Goal: Information Seeking & Learning: Compare options

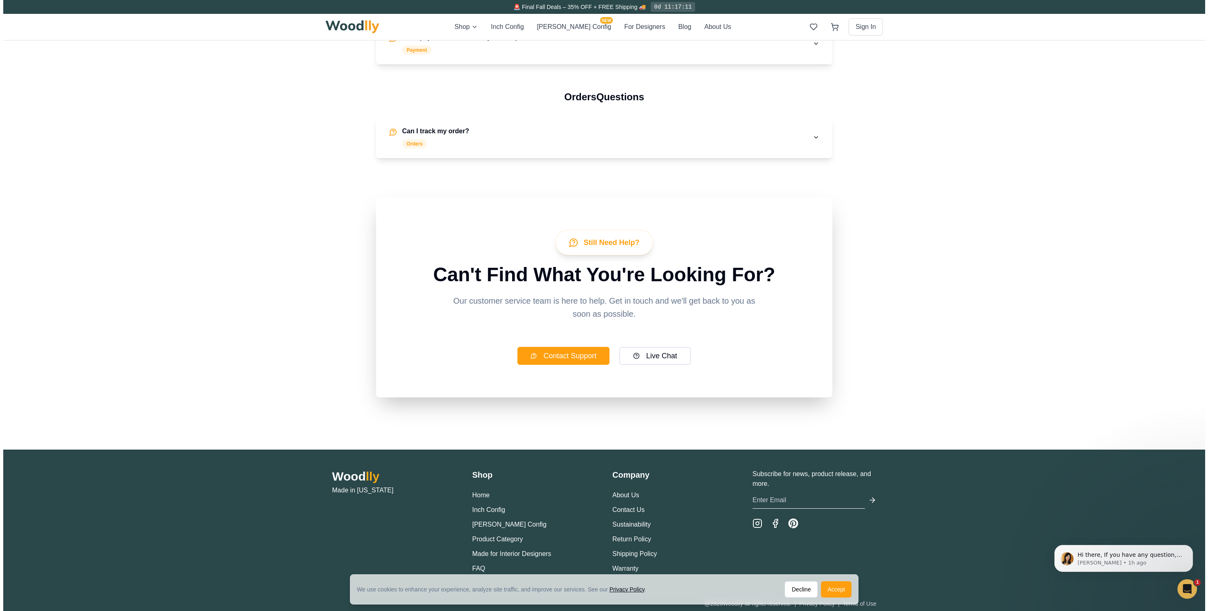
scroll to position [950, 0]
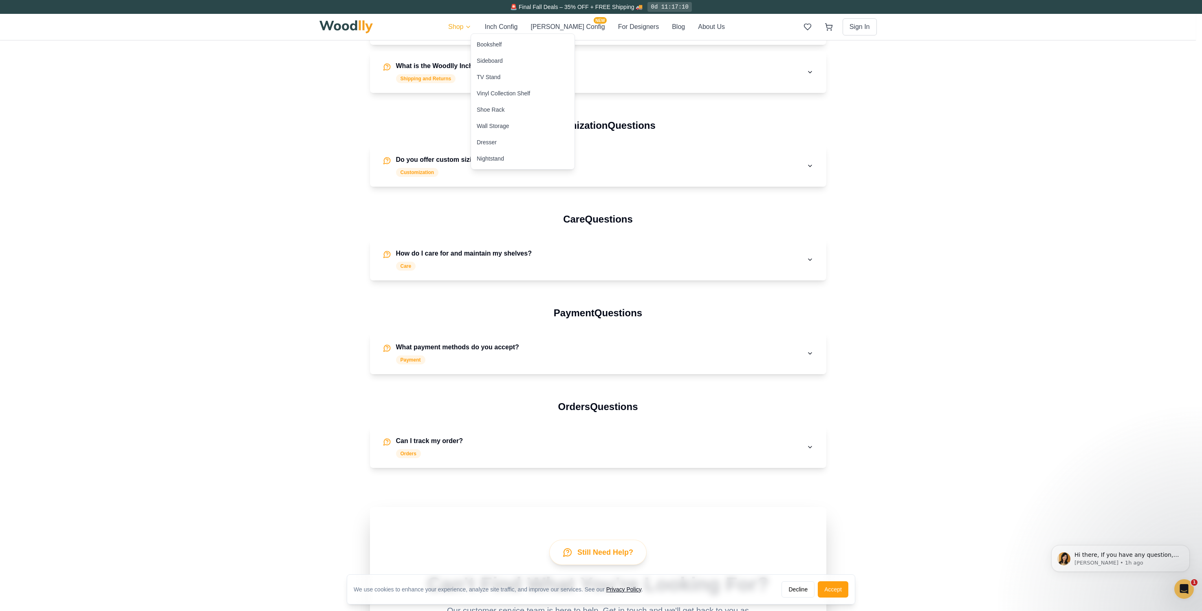
click at [493, 96] on div "Vinyl Collection Shelf" at bounding box center [503, 93] width 53 height 8
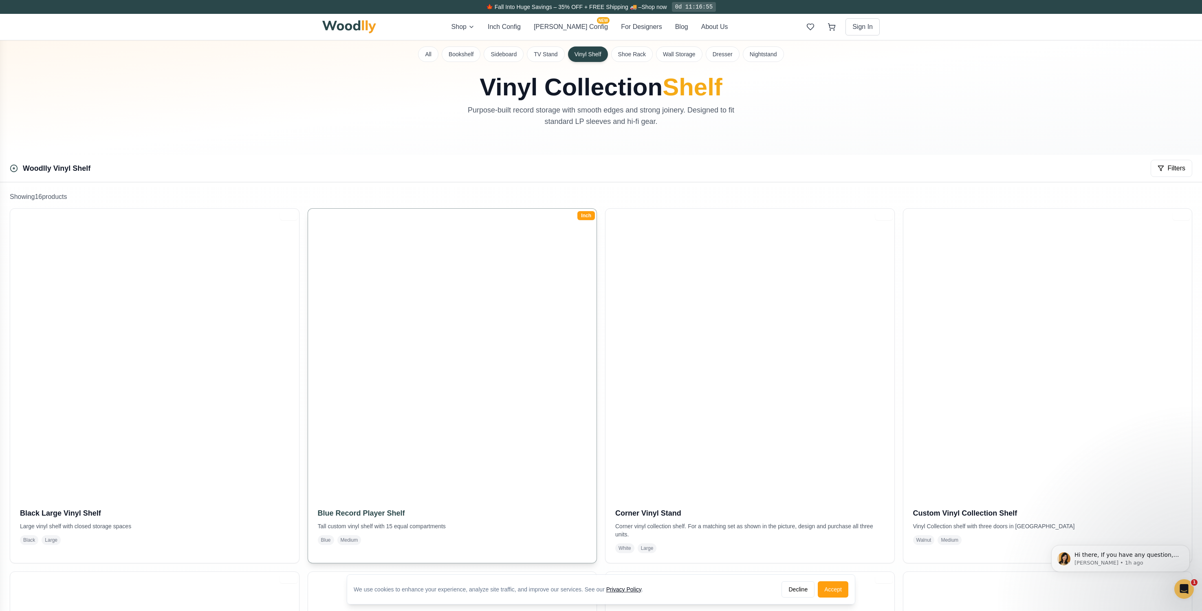
scroll to position [44, 0]
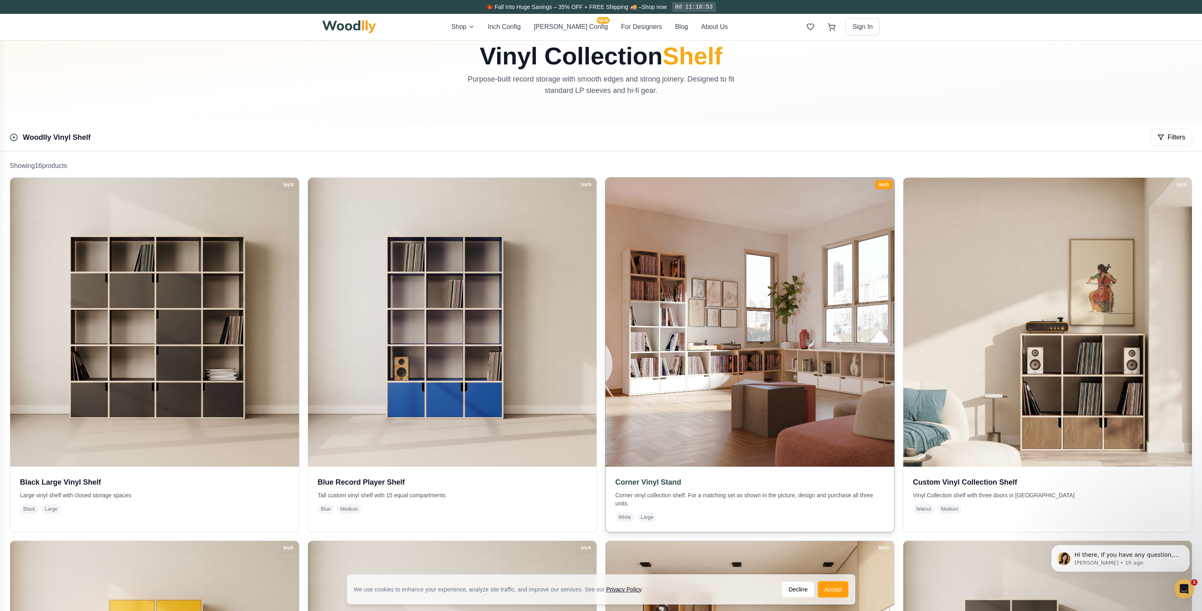
click at [747, 332] on img at bounding box center [749, 321] width 303 height 303
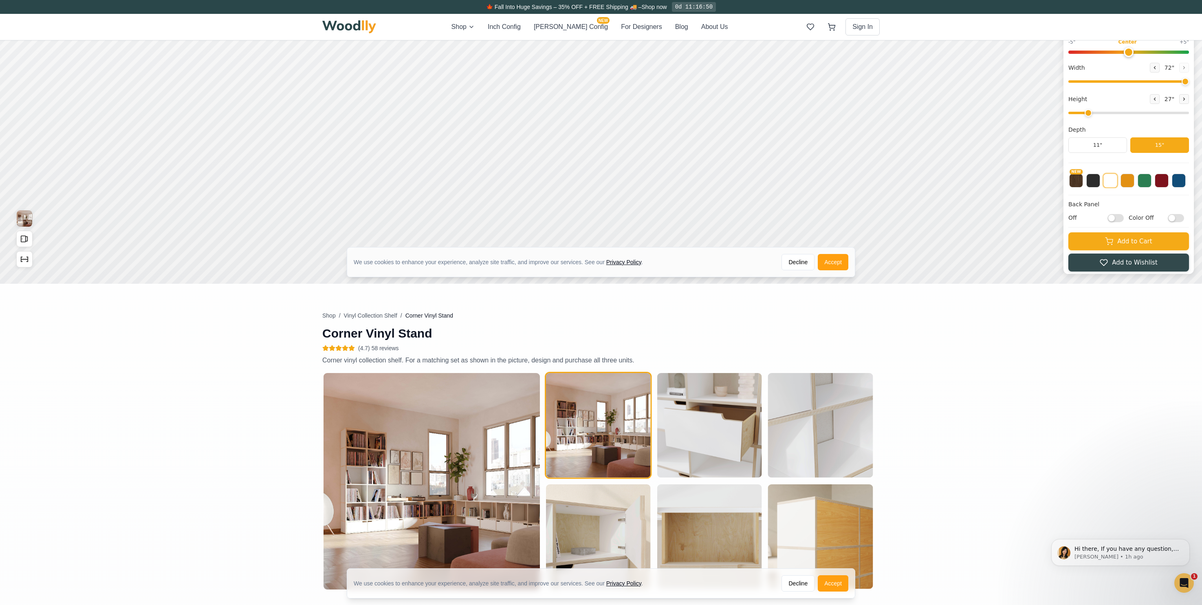
type input "72"
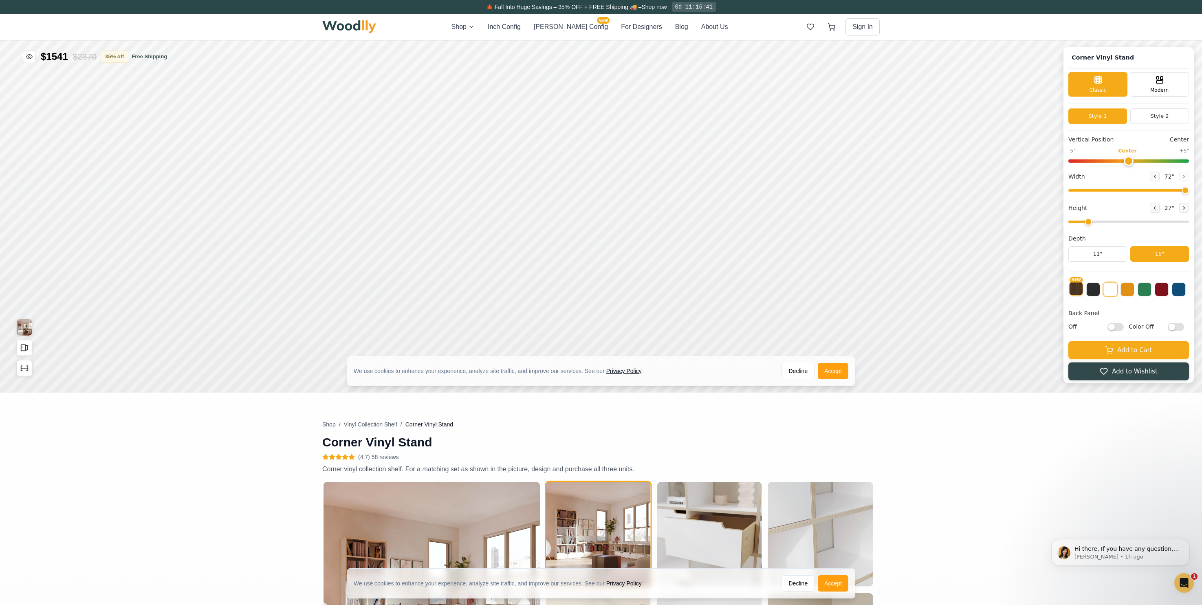
click at [1083, 289] on button "NEW" at bounding box center [1076, 289] width 14 height 14
click at [1100, 291] on button at bounding box center [1093, 289] width 14 height 14
click at [1117, 292] on button at bounding box center [1111, 289] width 14 height 14
click at [1135, 291] on button at bounding box center [1128, 289] width 14 height 14
click at [1152, 292] on button at bounding box center [1145, 289] width 14 height 14
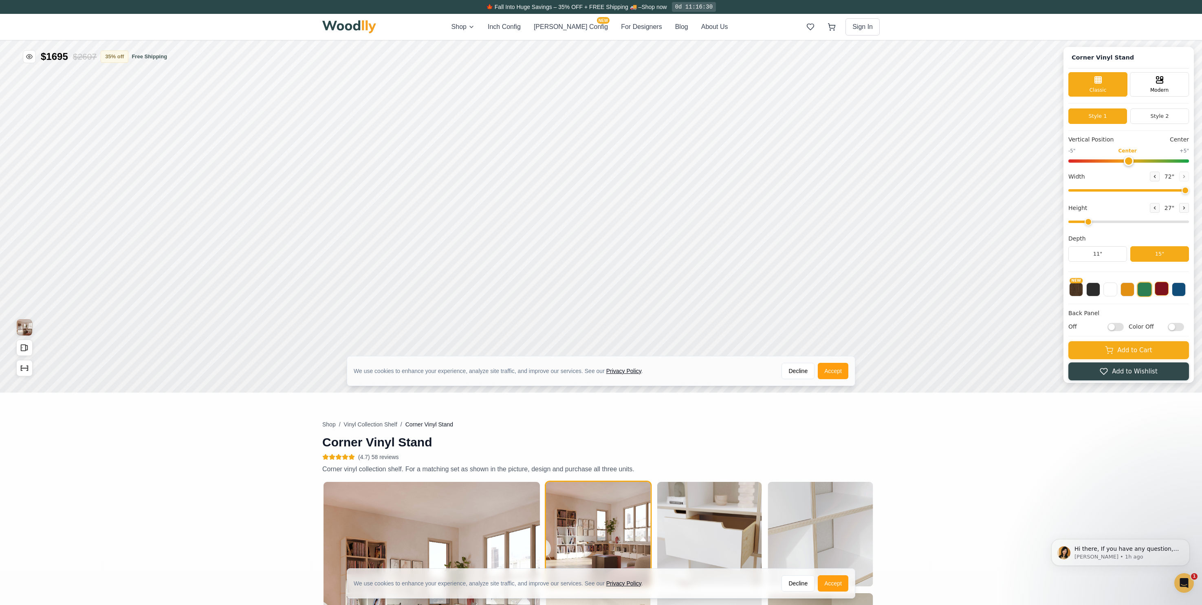
click at [1167, 290] on button at bounding box center [1162, 289] width 14 height 14
click at [1186, 291] on button at bounding box center [1179, 289] width 14 height 14
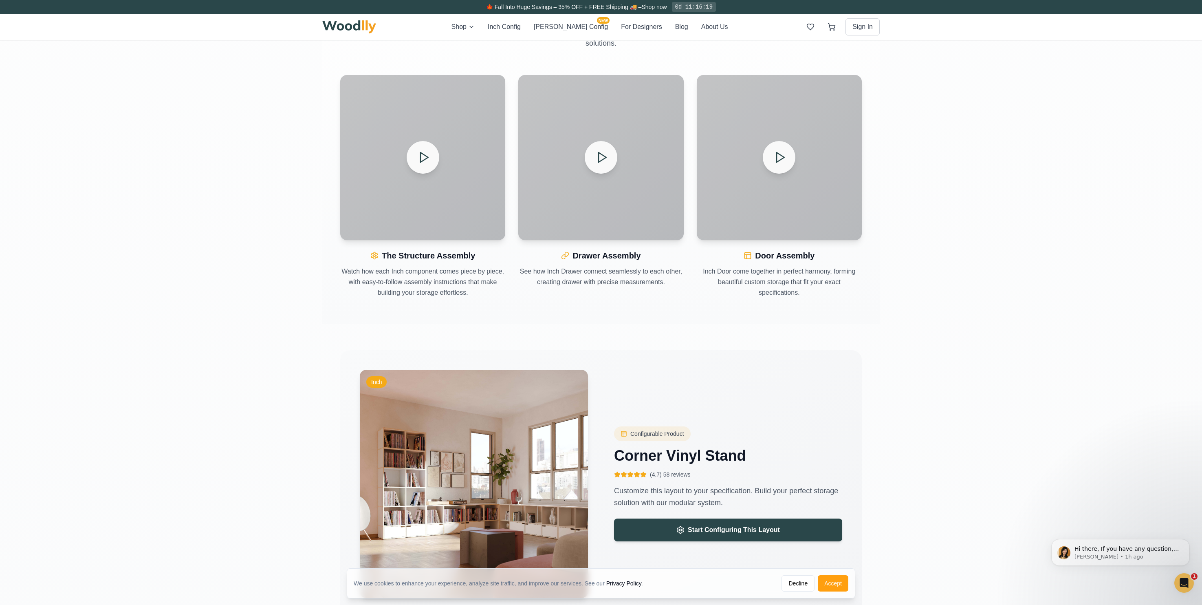
scroll to position [1006, 0]
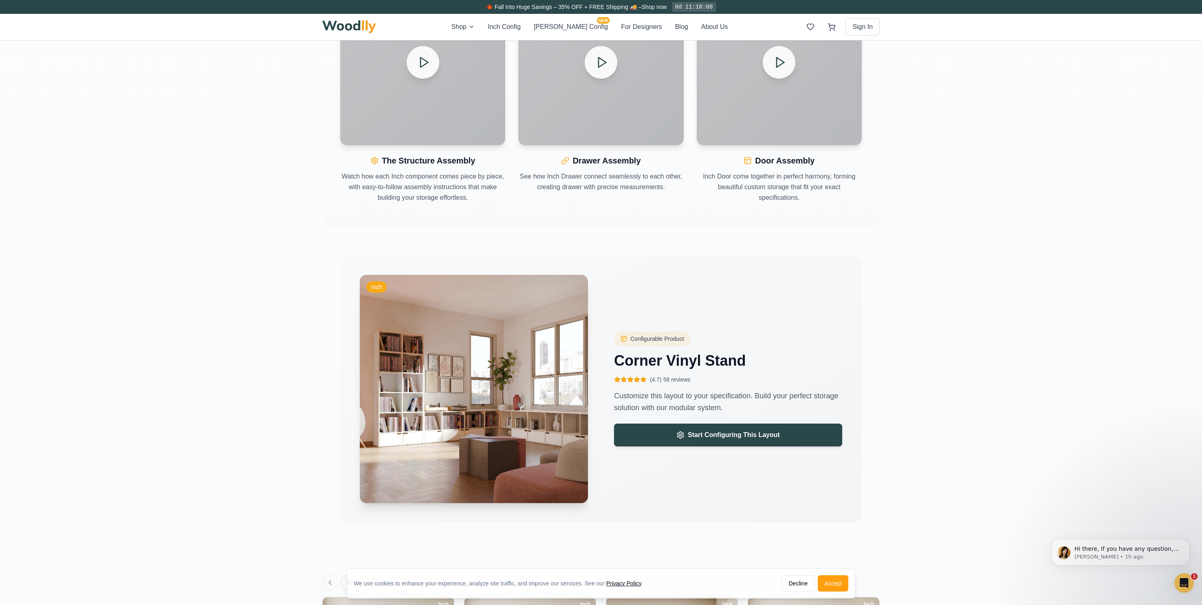
click at [417, 433] on img at bounding box center [474, 389] width 240 height 240
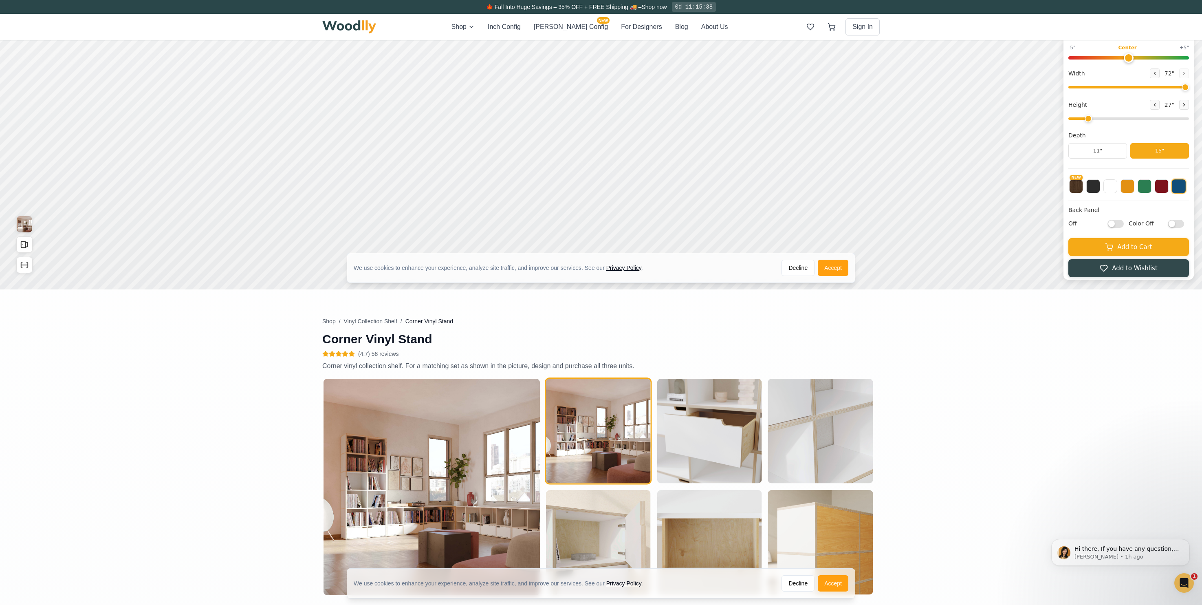
scroll to position [0, 0]
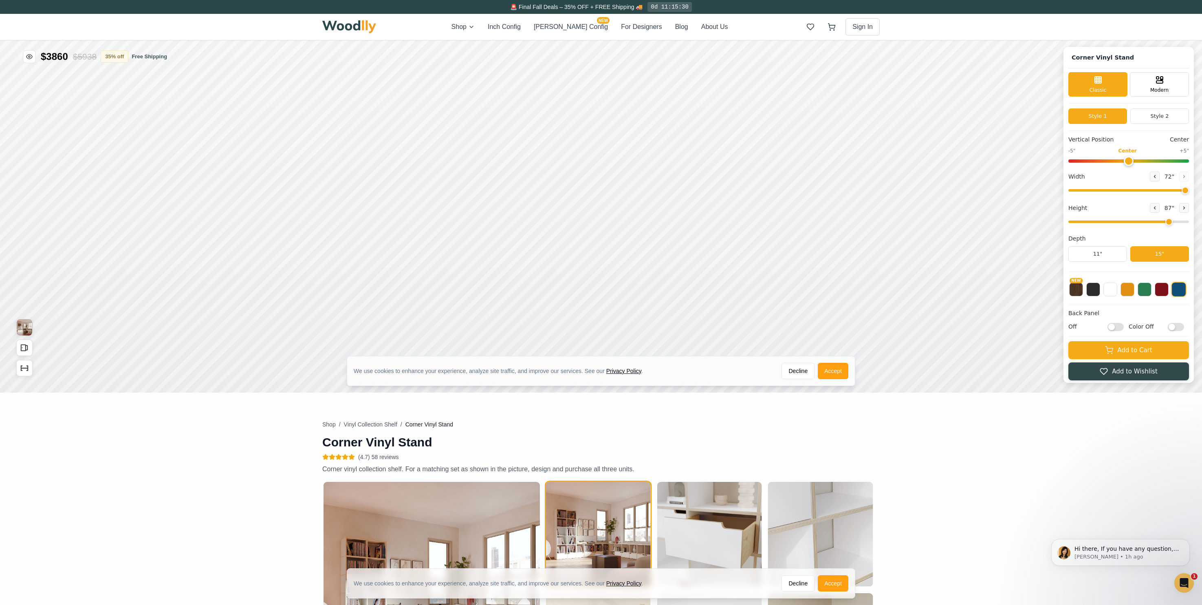
drag, startPoint x: 1094, startPoint y: 220, endPoint x: 1173, endPoint y: 225, distance: 78.9
click at [1172, 223] on input "range" at bounding box center [1129, 221] width 121 height 2
drag, startPoint x: 1174, startPoint y: 223, endPoint x: 1201, endPoint y: 225, distance: 27.4
type input "8"
click at [1201, 40] on div "Corner Vinyl Stand Classic Modern Style 1 Style 2 Vertical Position Center -5" …" at bounding box center [601, 40] width 1202 height 0
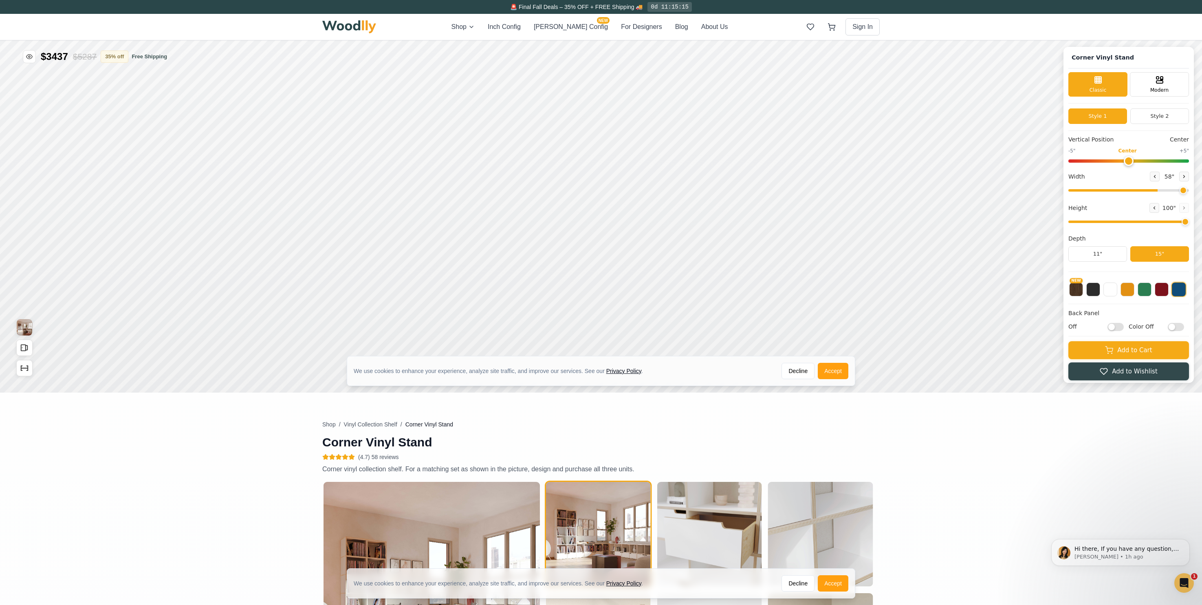
type input "72"
drag, startPoint x: 1188, startPoint y: 190, endPoint x: 1214, endPoint y: 192, distance: 26.5
click at [1202, 40] on html "We use cookies to enhance your experience, analyze site traffic, and improve ou…" at bounding box center [601, 40] width 1202 height 0
drag, startPoint x: 1134, startPoint y: 159, endPoint x: 1178, endPoint y: 164, distance: 44.7
type input "7"
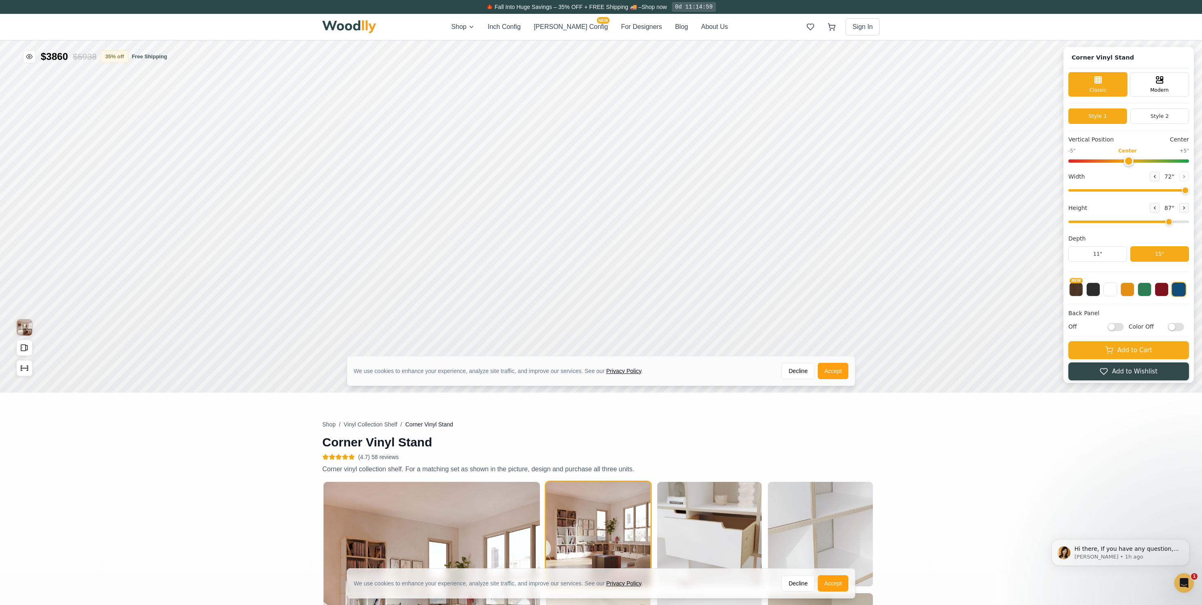
click at [1178, 163] on input "range" at bounding box center [1129, 160] width 121 height 3
type input "0"
click at [1137, 163] on input "range" at bounding box center [1129, 160] width 121 height 3
click at [1163, 116] on button "Style 2" at bounding box center [1160, 115] width 59 height 15
click at [1115, 107] on div "Corner Vinyl Stand Classic Modern Style 1 Style 2 Vertical Position Center -5" …" at bounding box center [1129, 215] width 130 height 336
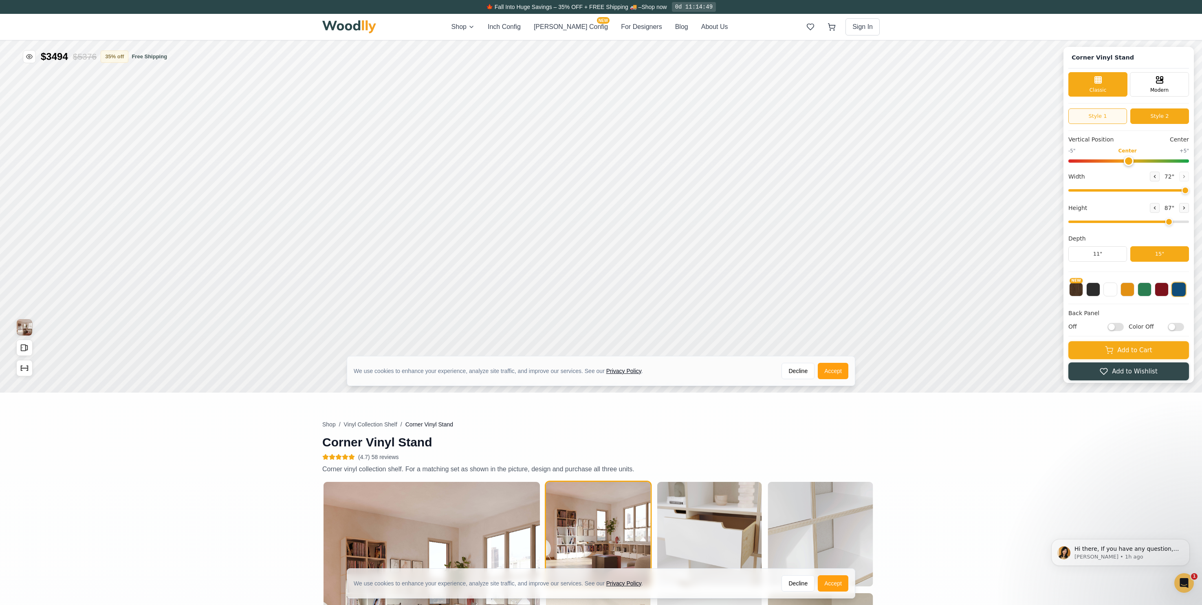
click at [1113, 114] on button "Style 1" at bounding box center [1098, 115] width 59 height 15
click at [1160, 122] on button "Style 2" at bounding box center [1160, 115] width 59 height 15
click at [1103, 112] on button "Style 1" at bounding box center [1098, 115] width 59 height 15
click at [1171, 82] on div "Modern" at bounding box center [1159, 83] width 59 height 24
click at [1107, 88] on span "Classic" at bounding box center [1098, 89] width 17 height 7
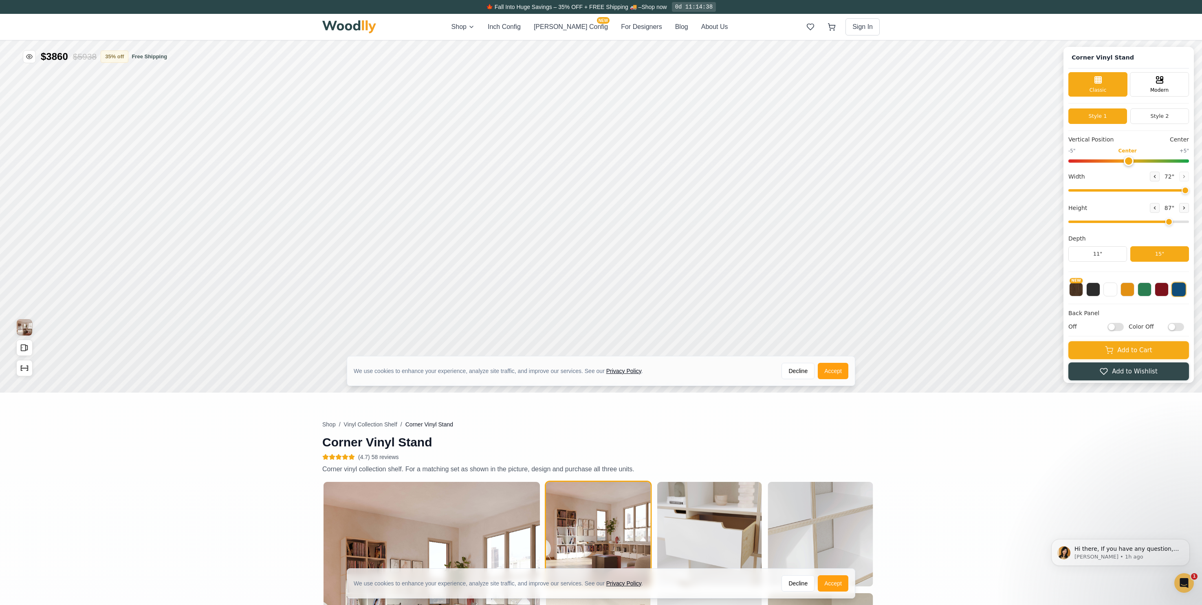
click at [1122, 326] on input "Off" at bounding box center [1116, 326] width 16 height 8
checkbox input "true"
click at [1184, 328] on input "Color Off" at bounding box center [1176, 326] width 16 height 8
click at [1151, 289] on button at bounding box center [1145, 289] width 14 height 14
click at [1135, 289] on button at bounding box center [1128, 289] width 14 height 14
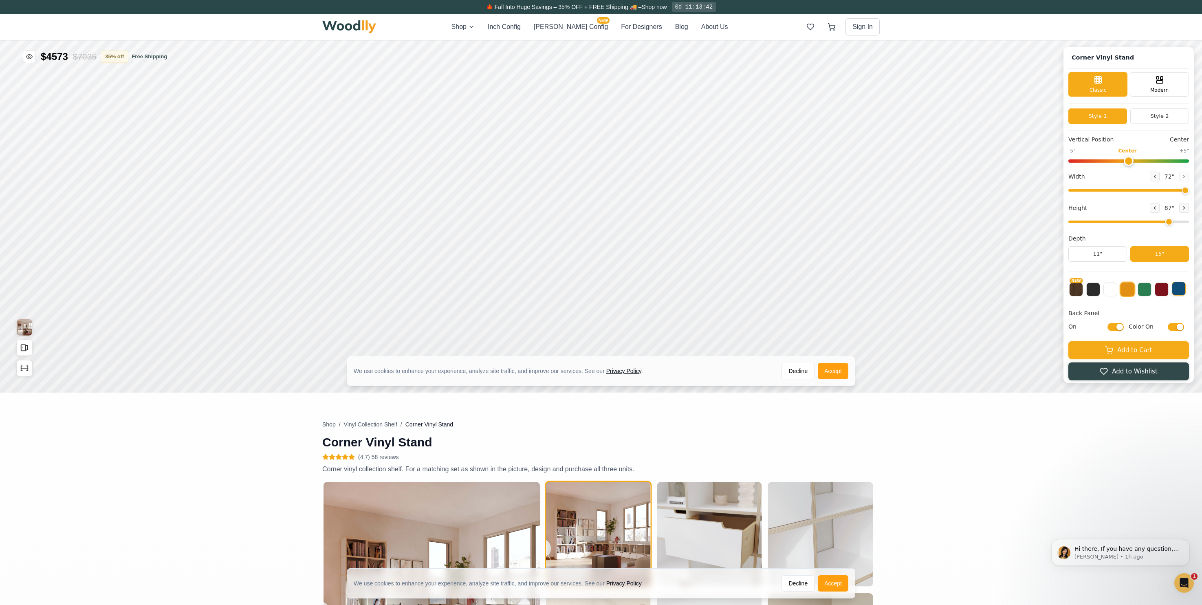
click at [1183, 289] on button at bounding box center [1179, 289] width 14 height 14
click at [1163, 289] on button at bounding box center [1162, 289] width 14 height 14
click at [1083, 291] on button "NEW" at bounding box center [1076, 289] width 14 height 14
click at [725, 290] on rect at bounding box center [722, 293] width 7 height 8
click at [674, 294] on icon at bounding box center [677, 294] width 10 height 10
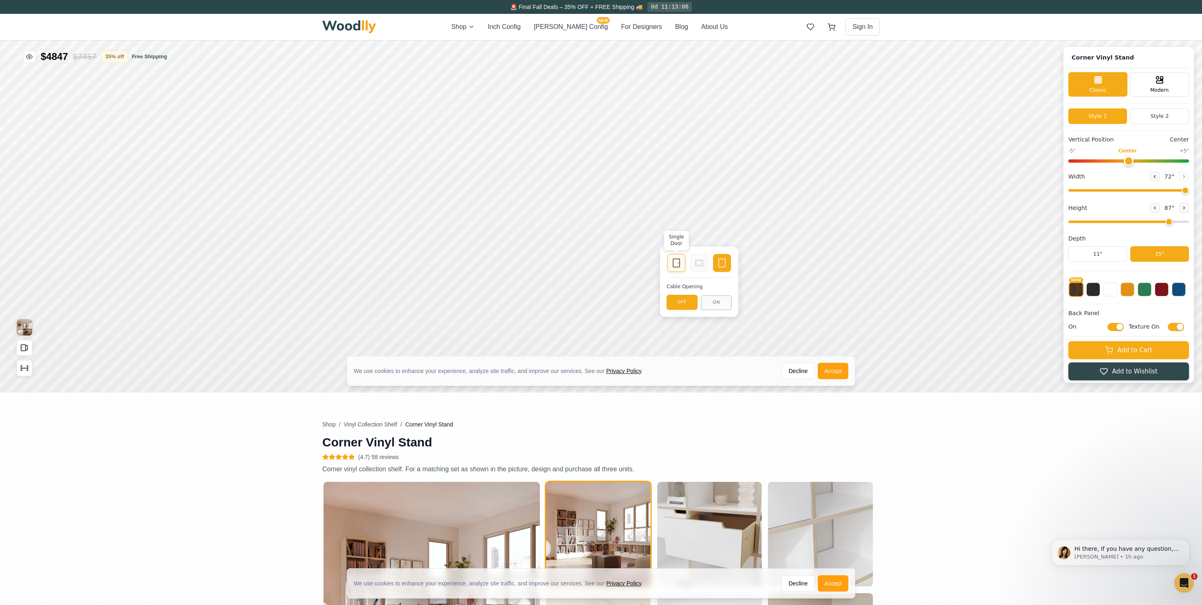
click at [682, 268] on div "Single Door" at bounding box center [677, 263] width 18 height 18
click at [1135, 287] on button at bounding box center [1128, 289] width 14 height 14
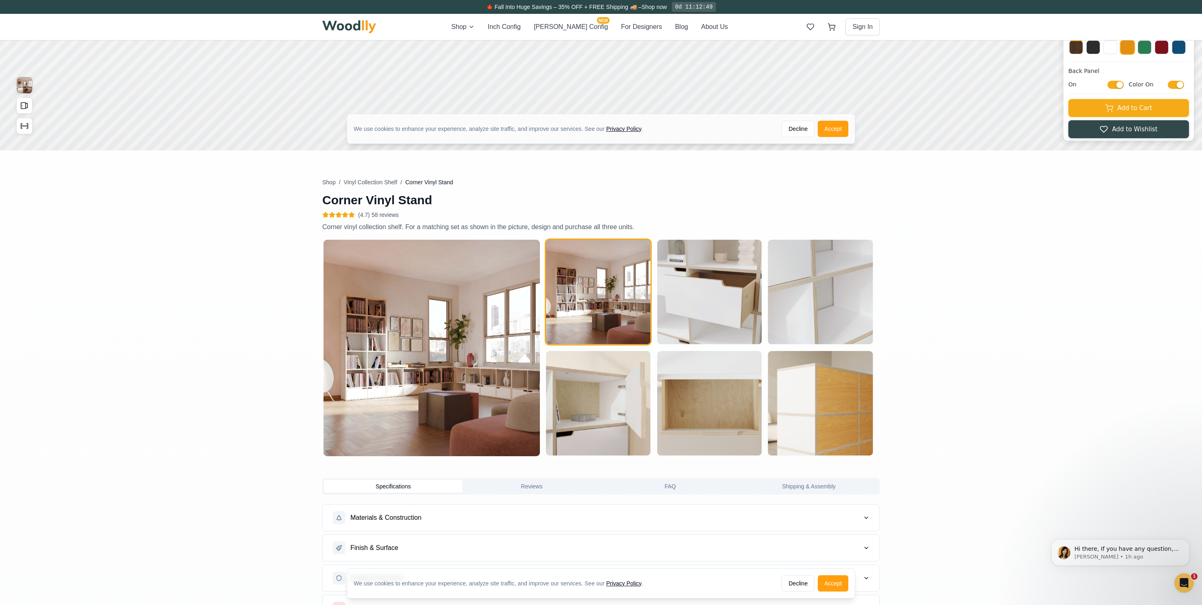
scroll to position [101, 0]
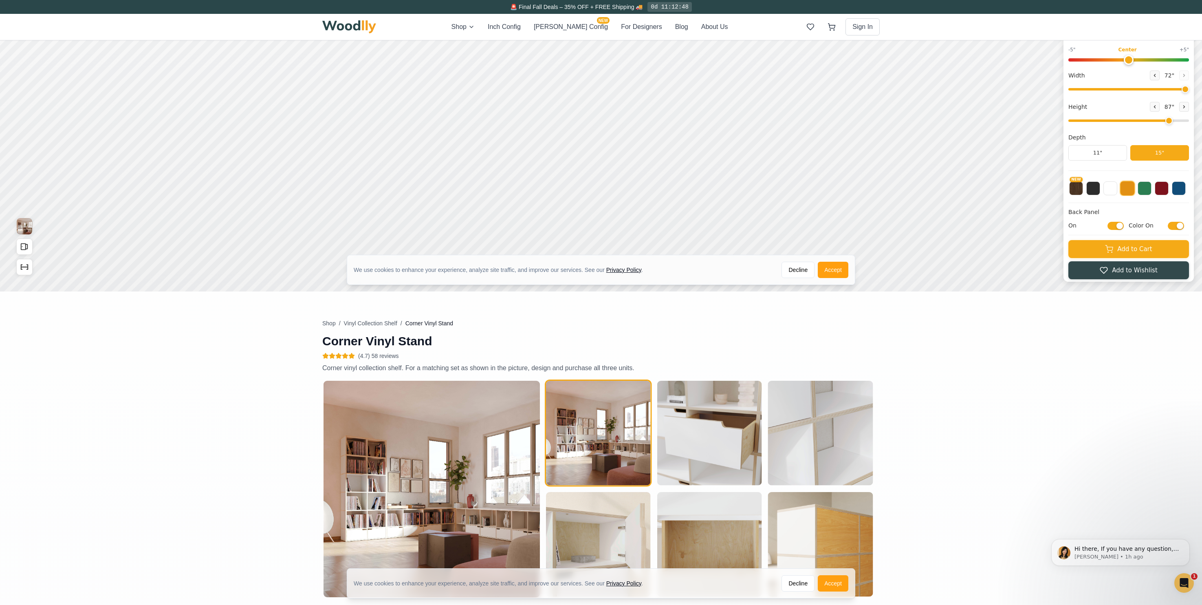
click at [1178, 225] on input "Color On" at bounding box center [1176, 225] width 16 height 8
click at [1178, 224] on input "Color Off" at bounding box center [1176, 225] width 16 height 8
checkbox input "true"
click at [1123, 225] on input "On" at bounding box center [1116, 225] width 16 height 8
click at [1123, 224] on input "Off" at bounding box center [1116, 225] width 16 height 8
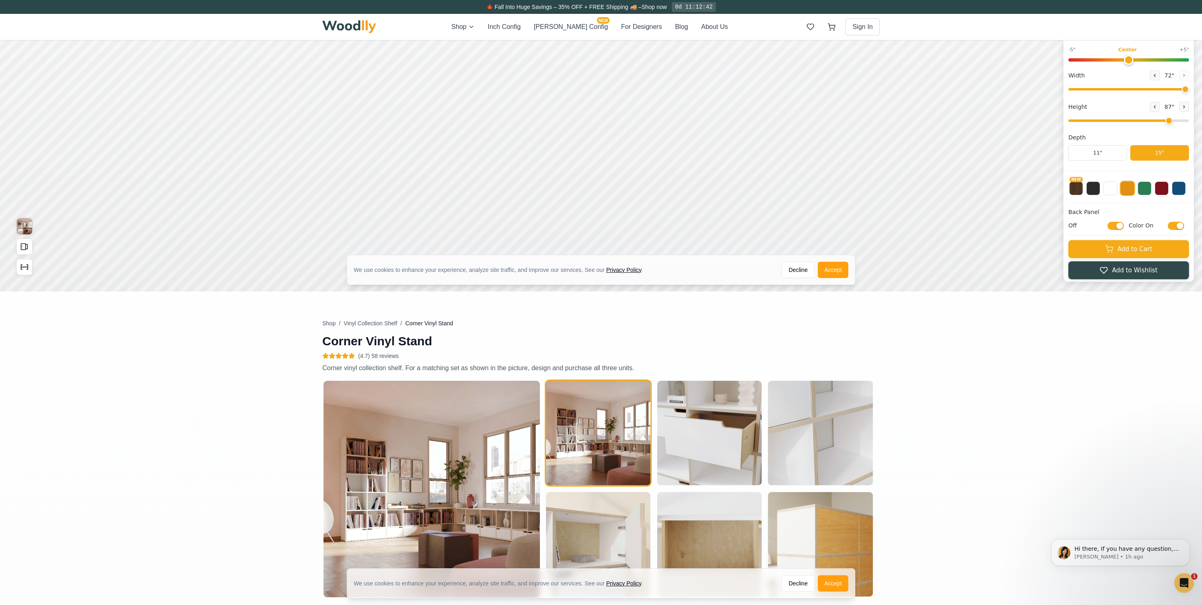
checkbox input "true"
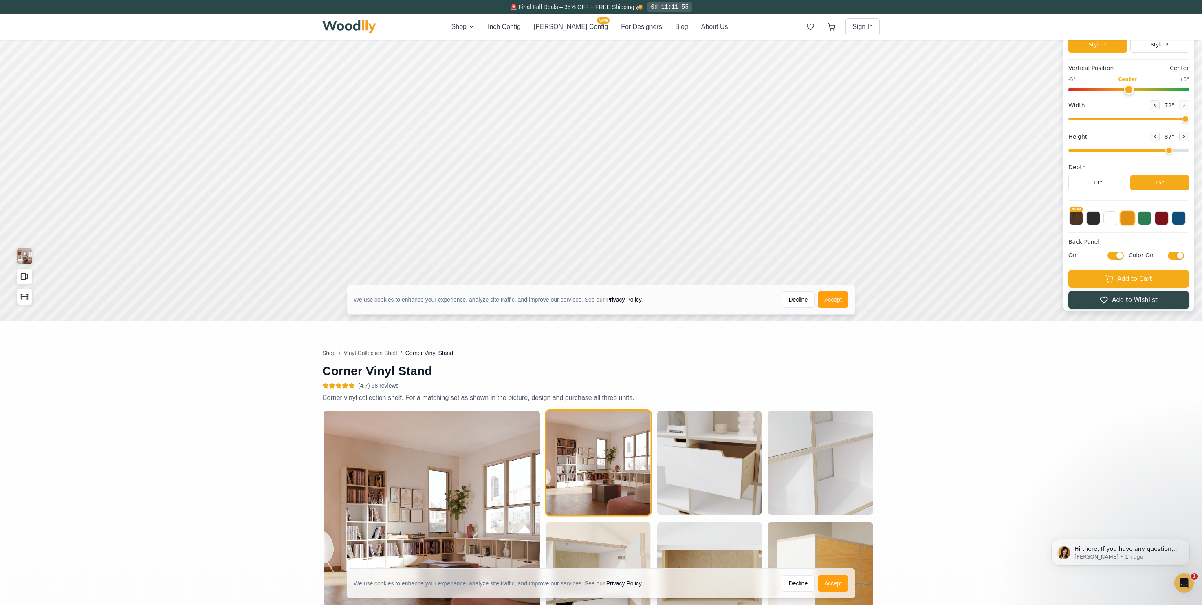
scroll to position [0, 0]
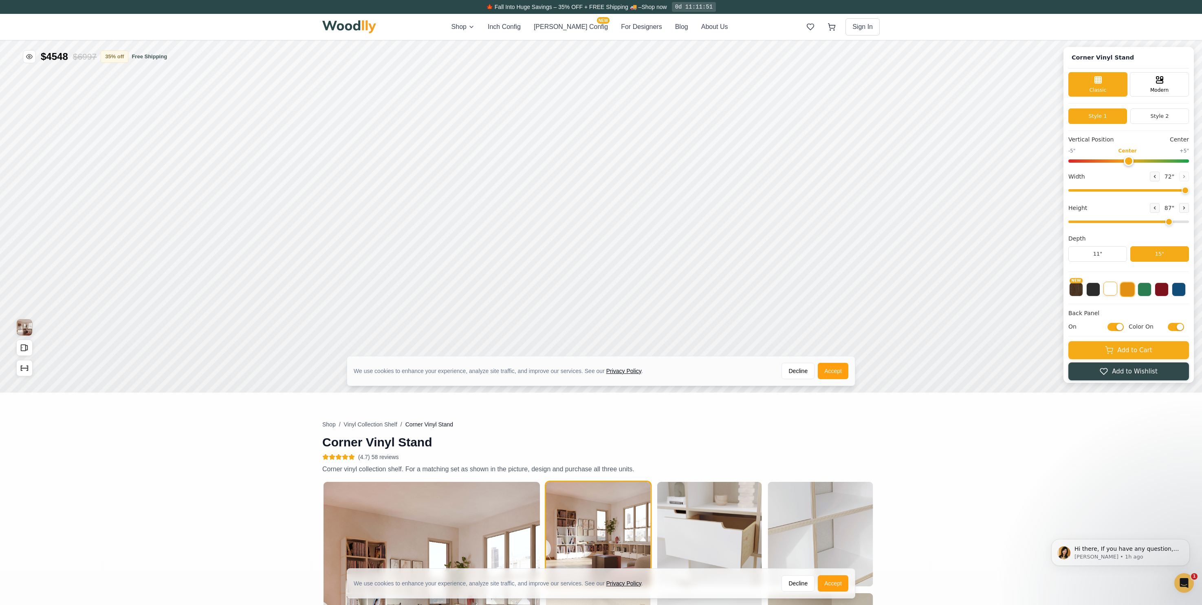
click at [1112, 292] on button at bounding box center [1111, 289] width 14 height 14
click at [1132, 293] on button at bounding box center [1128, 289] width 14 height 14
click at [1152, 288] on button at bounding box center [1145, 289] width 14 height 14
click at [1169, 291] on button at bounding box center [1162, 289] width 14 height 14
click at [1152, 292] on button at bounding box center [1145, 289] width 14 height 14
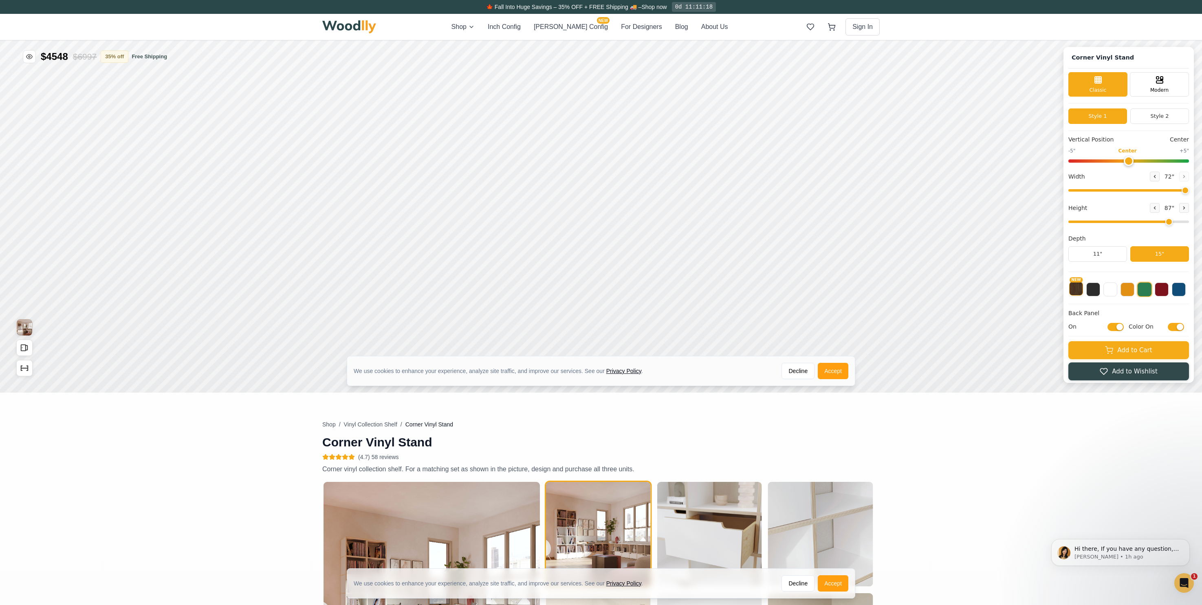
click at [1076, 291] on button "NEW" at bounding box center [1076, 289] width 14 height 14
click at [466, 270] on div "12"" at bounding box center [469, 272] width 9 height 9
click at [420, 302] on div "15"" at bounding box center [419, 301] width 9 height 9
drag, startPoint x: 1188, startPoint y: 219, endPoint x: 1196, endPoint y: 219, distance: 7.3
type input "8"
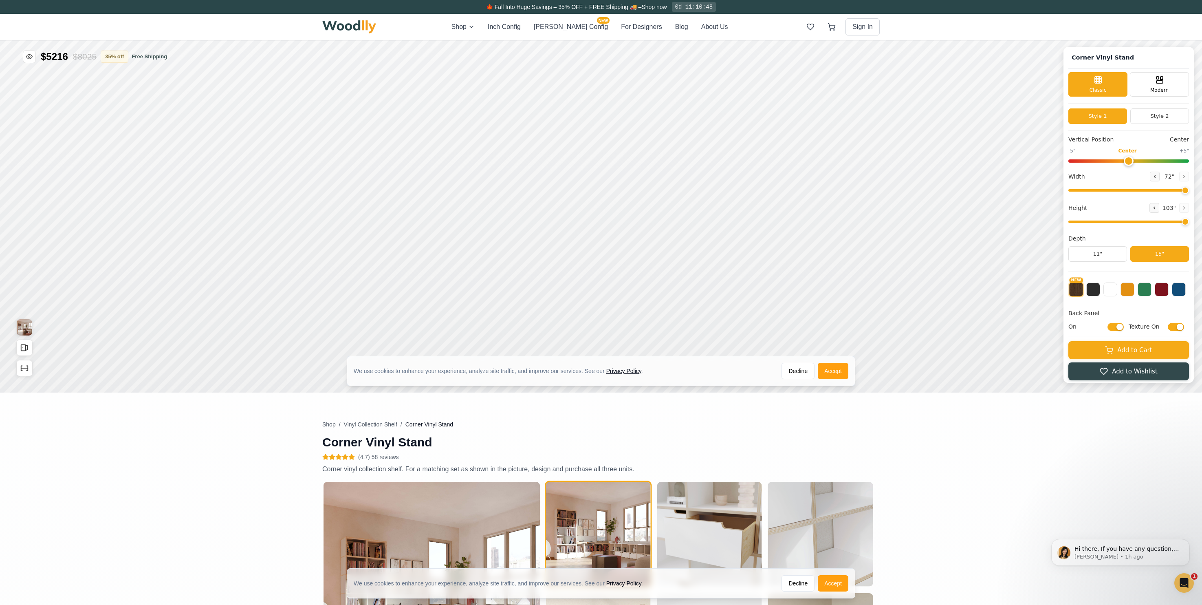
click at [1194, 219] on div "Corner Vinyl Stand Classic Modern Style 1 Style 2 Vertical Position Center -5" …" at bounding box center [1129, 215] width 130 height 336
drag, startPoint x: 1186, startPoint y: 190, endPoint x: 1176, endPoint y: 192, distance: 10.7
click at [1169, 191] on input "range" at bounding box center [1129, 190] width 121 height 2
drag, startPoint x: 1170, startPoint y: 191, endPoint x: 1199, endPoint y: 190, distance: 29.4
type input "72"
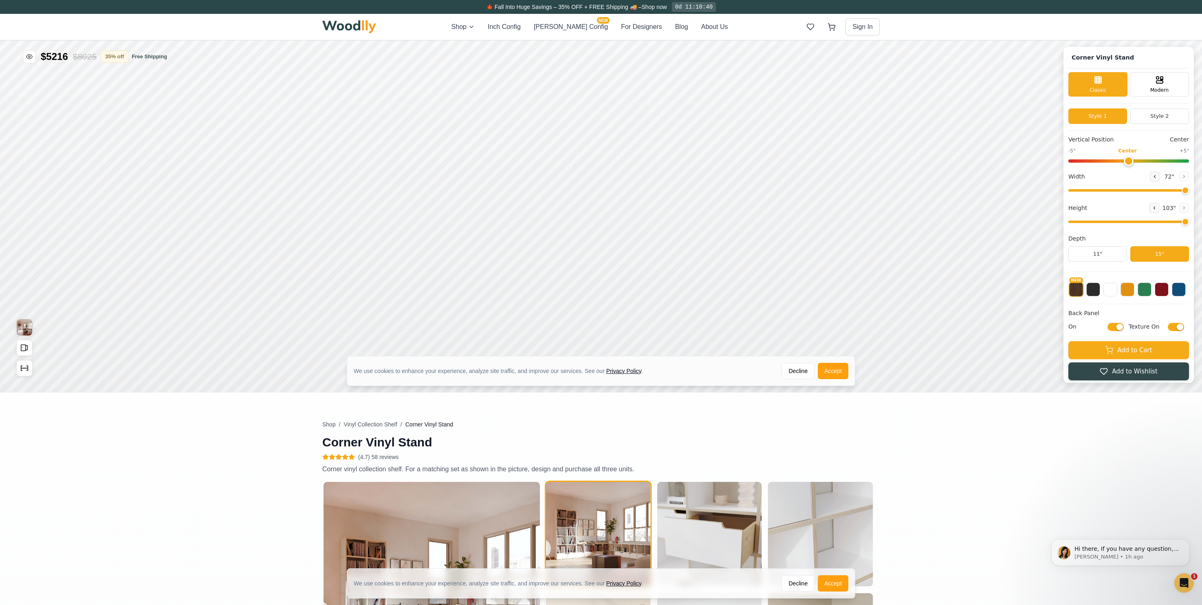
click at [1194, 190] on div "Corner Vinyl Stand Classic Modern Style 1 Style 2 Vertical Position Center -5" …" at bounding box center [1129, 215] width 130 height 336
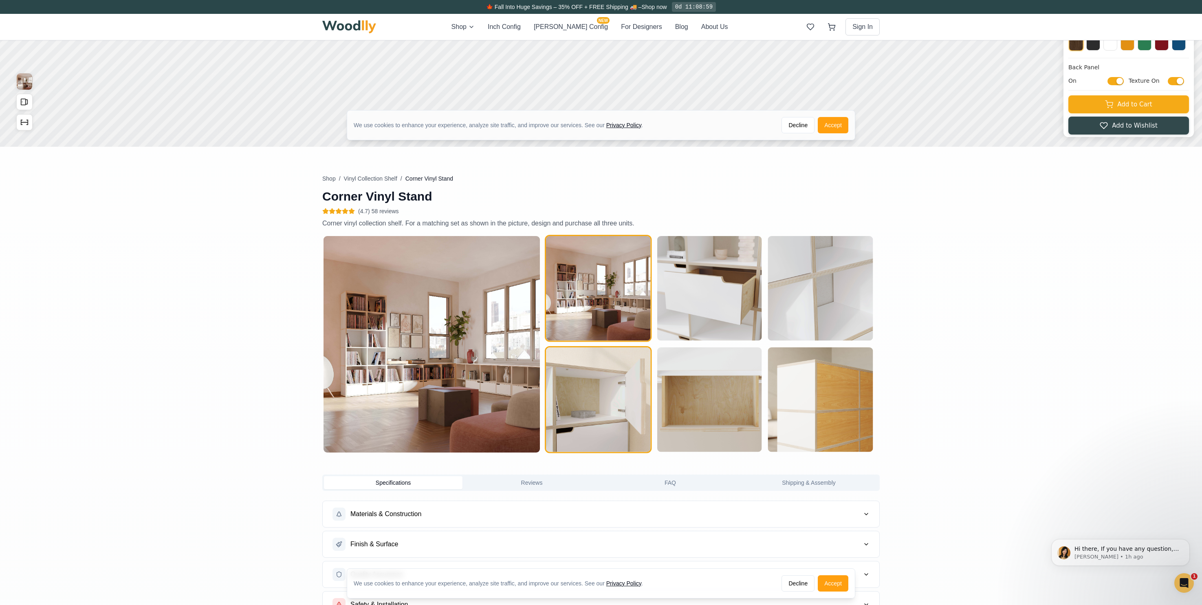
click at [633, 396] on img "button" at bounding box center [598, 399] width 105 height 105
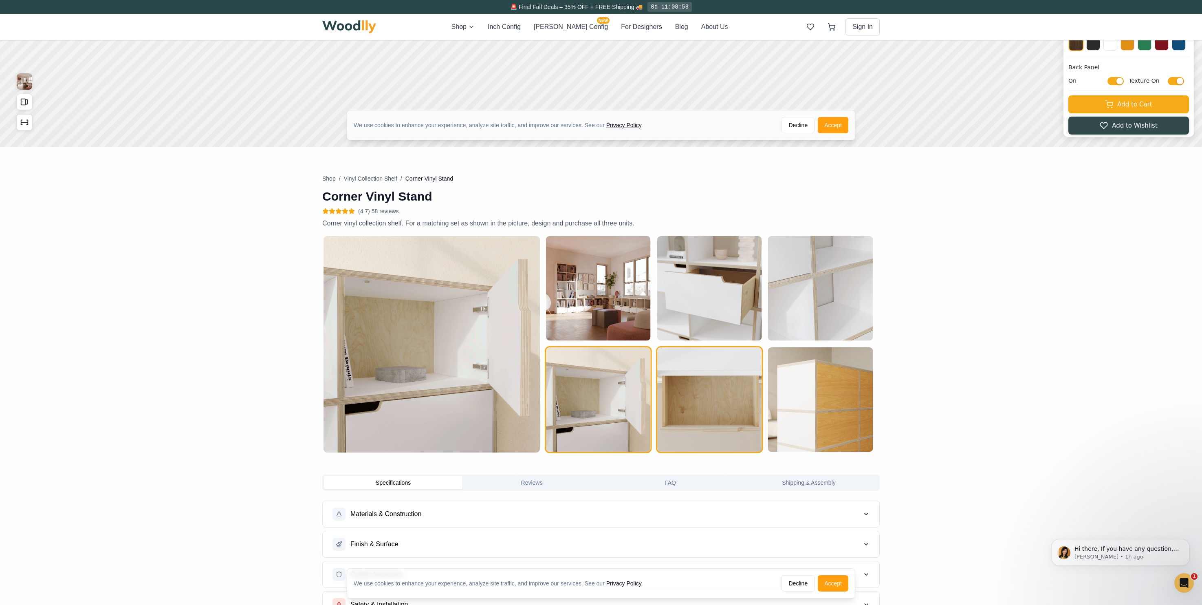
click at [718, 399] on img "button" at bounding box center [709, 399] width 105 height 105
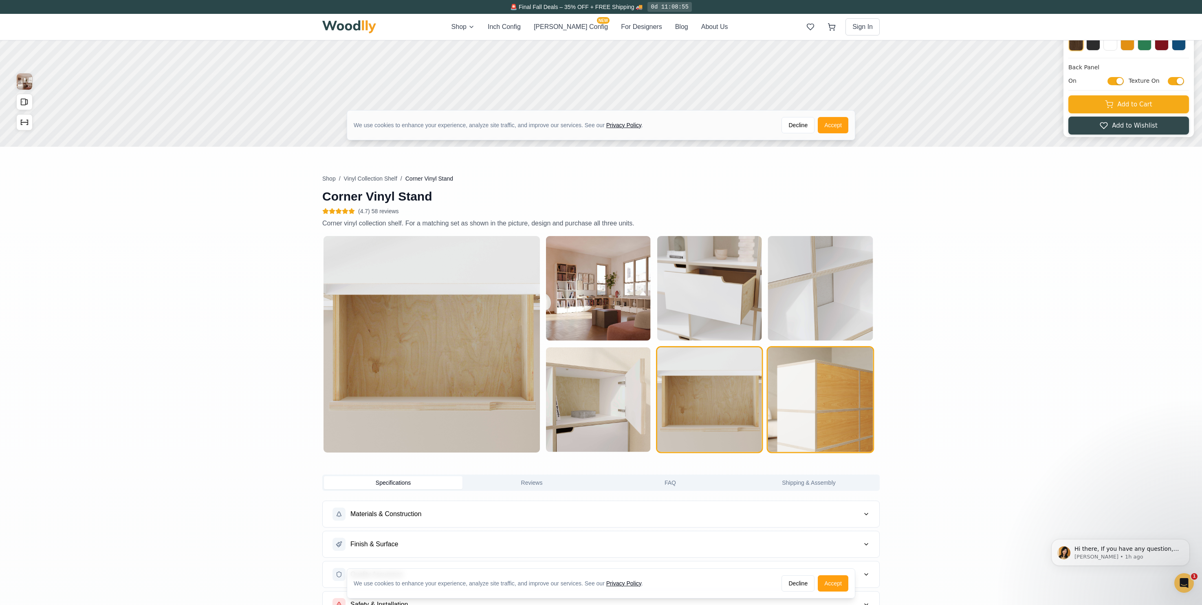
click at [849, 401] on img "button" at bounding box center [820, 399] width 105 height 105
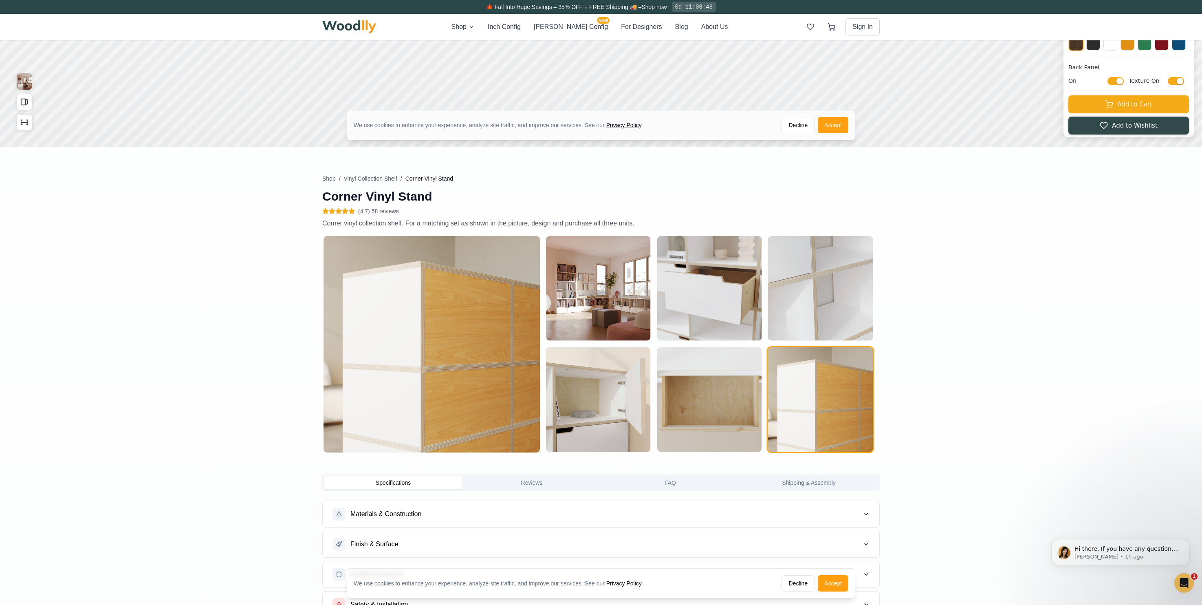
click at [870, 515] on button "Materials & Construction" at bounding box center [601, 514] width 557 height 26
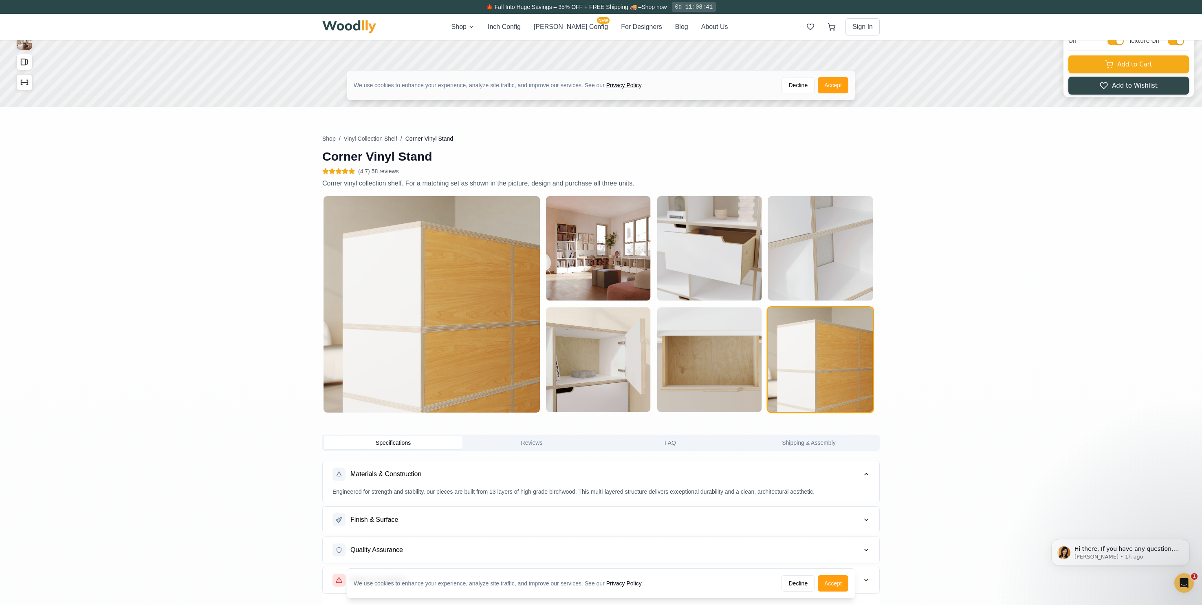
click at [491, 525] on button "Finish & Surface" at bounding box center [601, 520] width 557 height 26
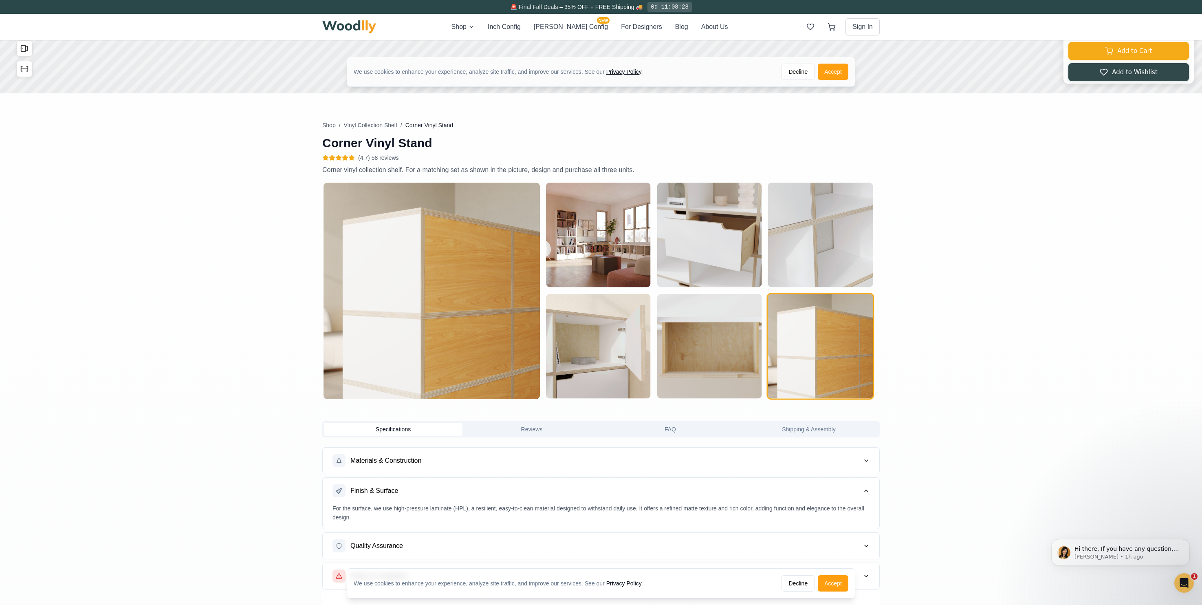
scroll to position [349, 0]
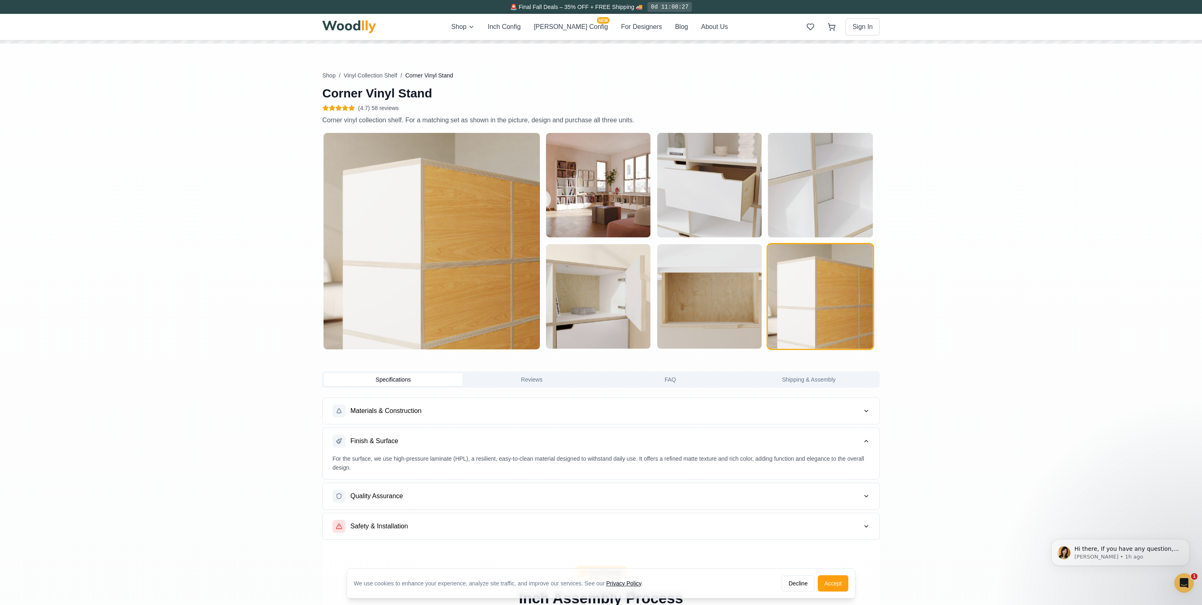
click at [402, 498] on span "Quality Assurance" at bounding box center [376, 496] width 53 height 10
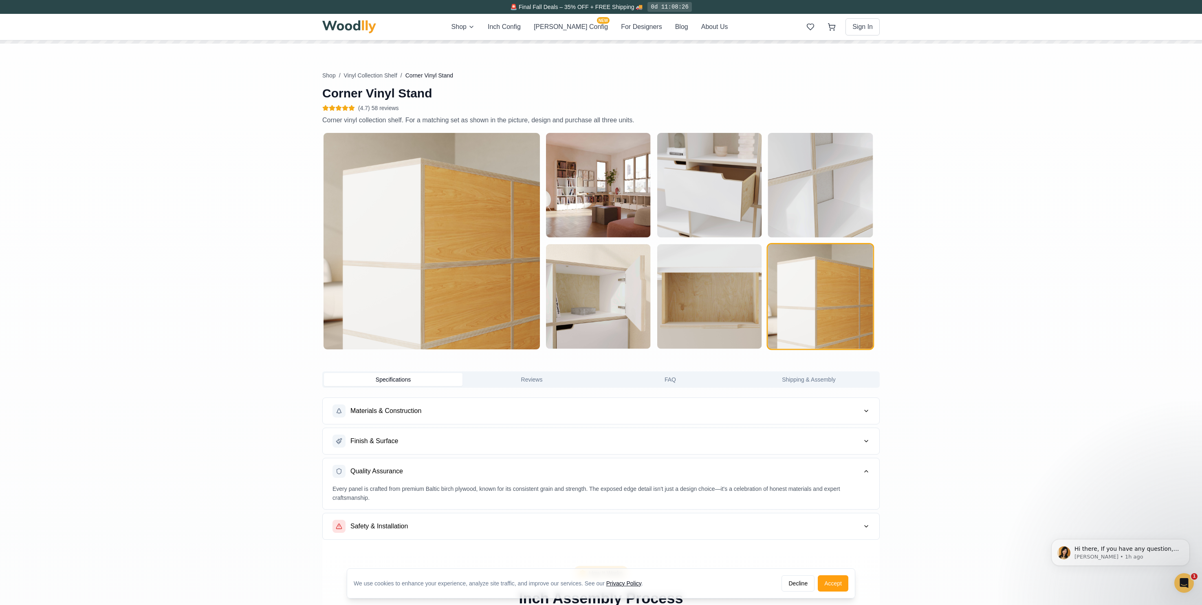
scroll to position [377, 0]
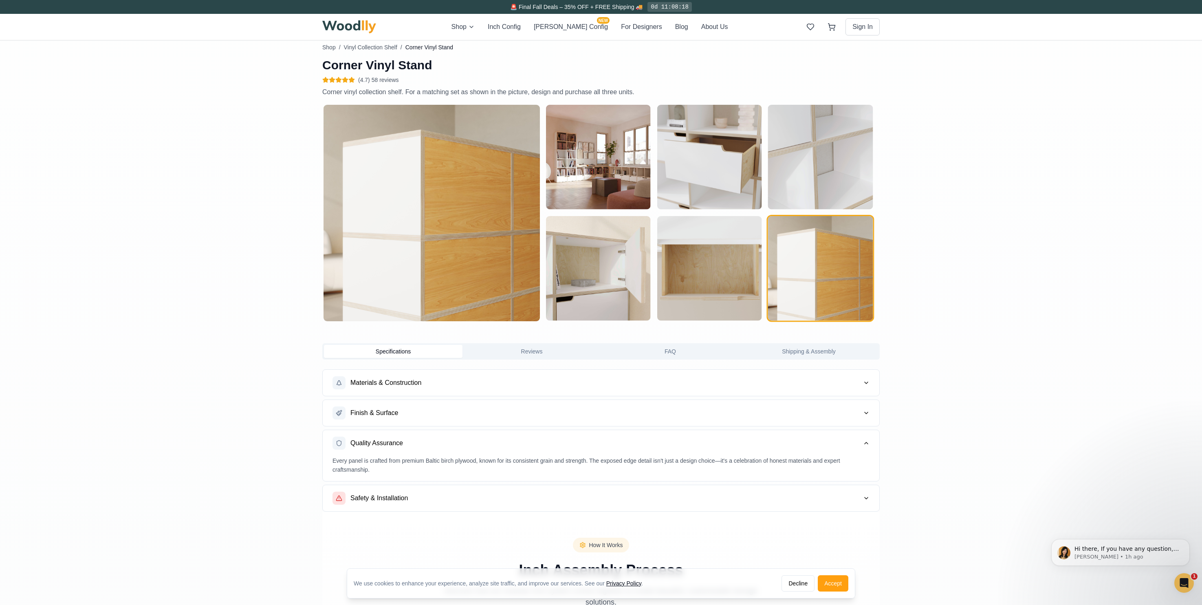
click at [400, 496] on span "Safety & Installation" at bounding box center [378, 498] width 57 height 10
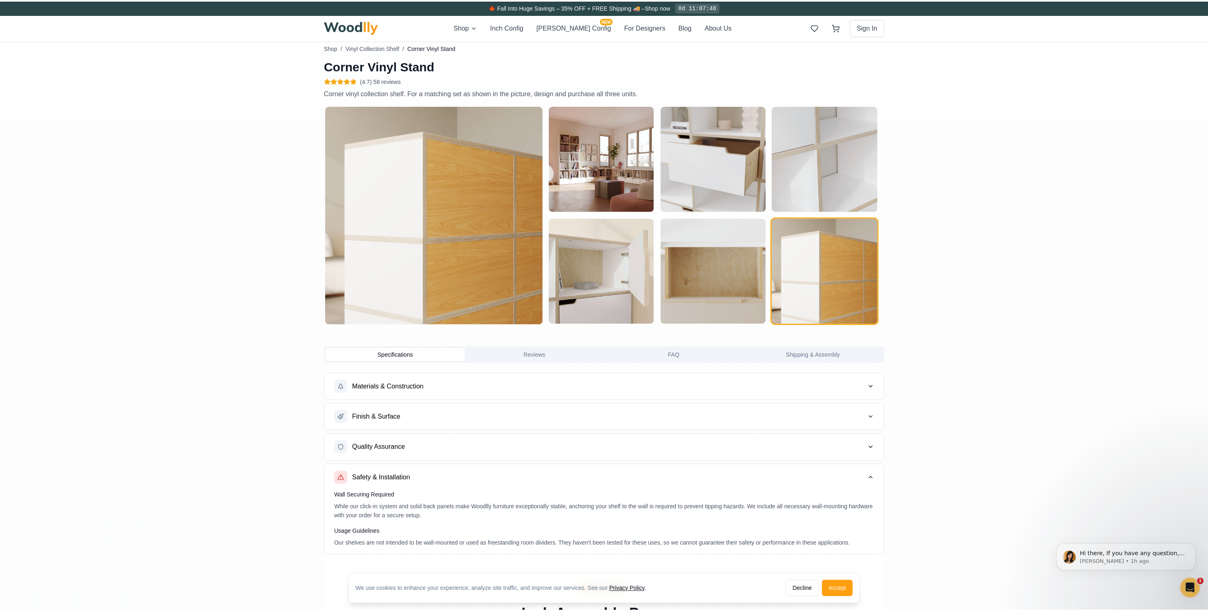
scroll to position [0, 0]
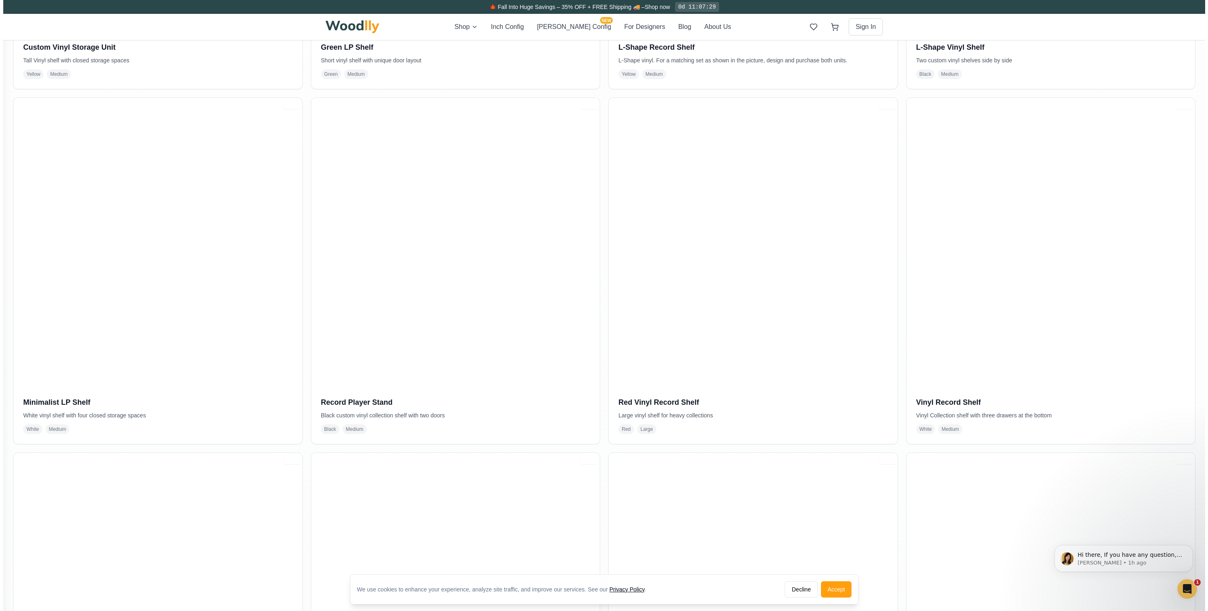
scroll to position [828, 0]
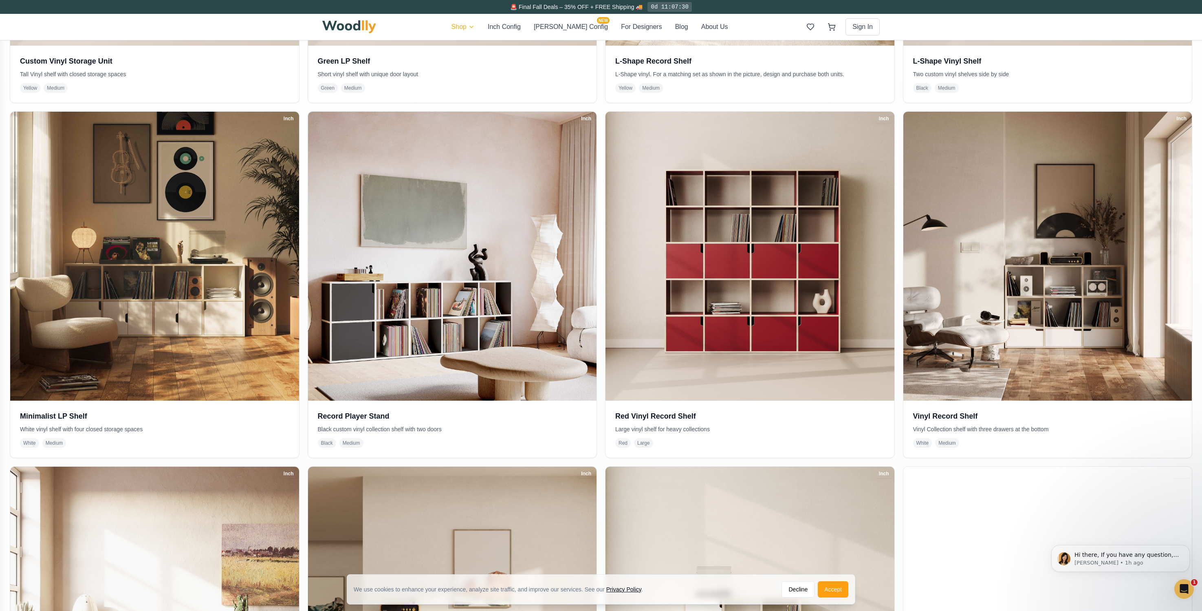
click at [485, 27] on html "We use cookies to enhance your experience, analyze site traffic, and improve ou…" at bounding box center [601, 527] width 1202 height 2710
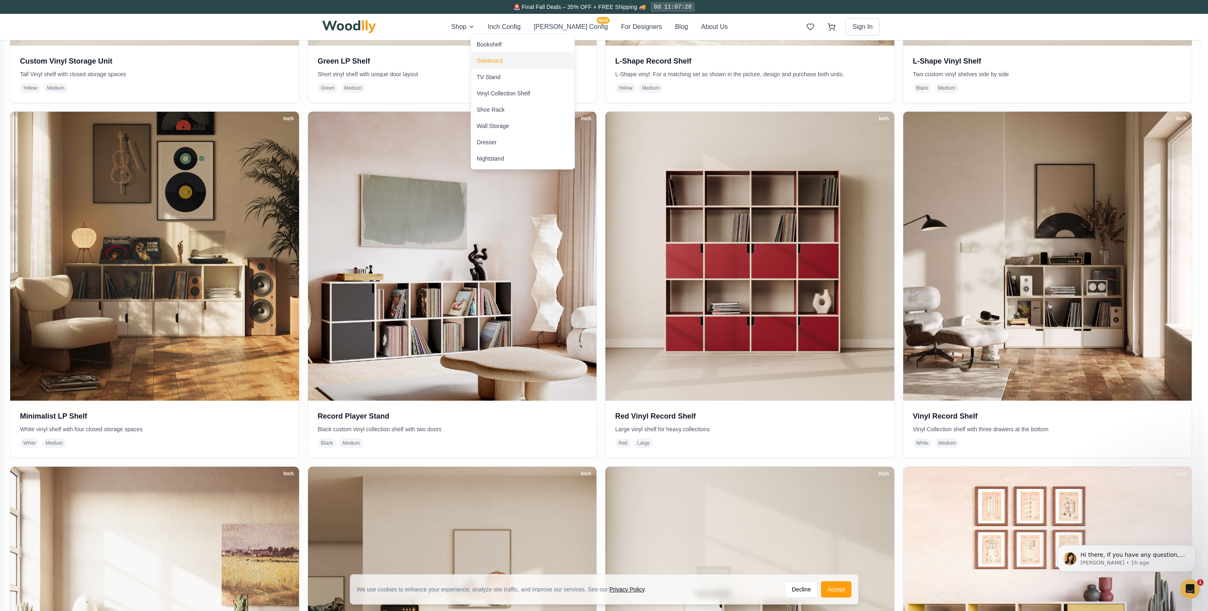
click at [493, 57] on div "Sideboard" at bounding box center [490, 61] width 26 height 8
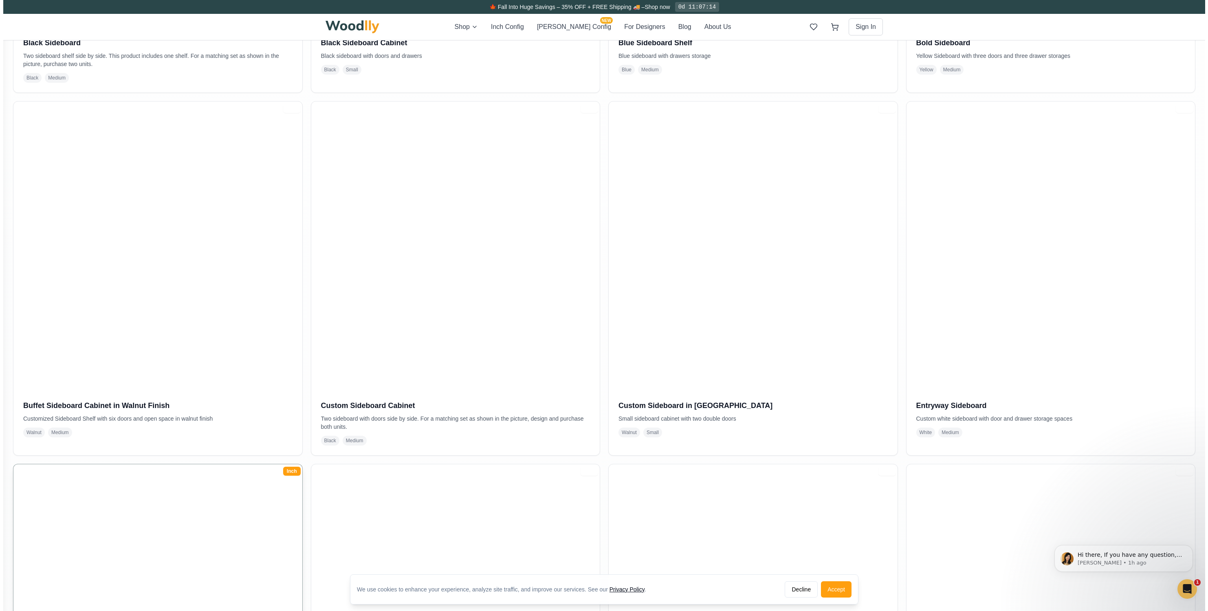
scroll to position [821, 0]
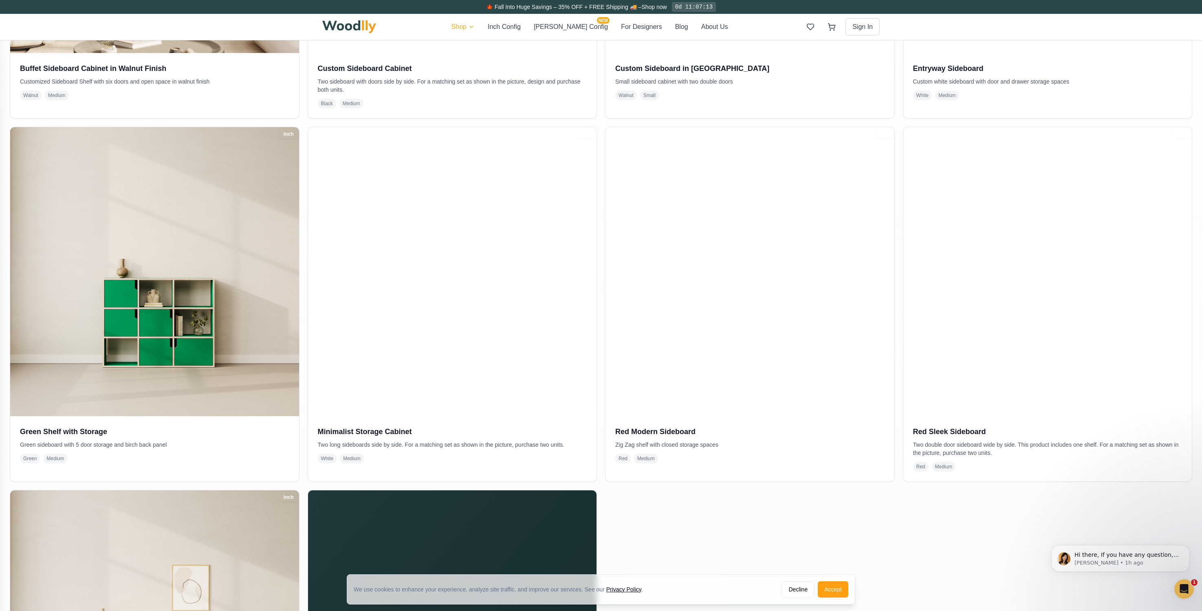
click at [487, 29] on html "We use cookies to enhance your experience, analyze site traffic, and improve ou…" at bounding box center [601, 364] width 1202 height 2371
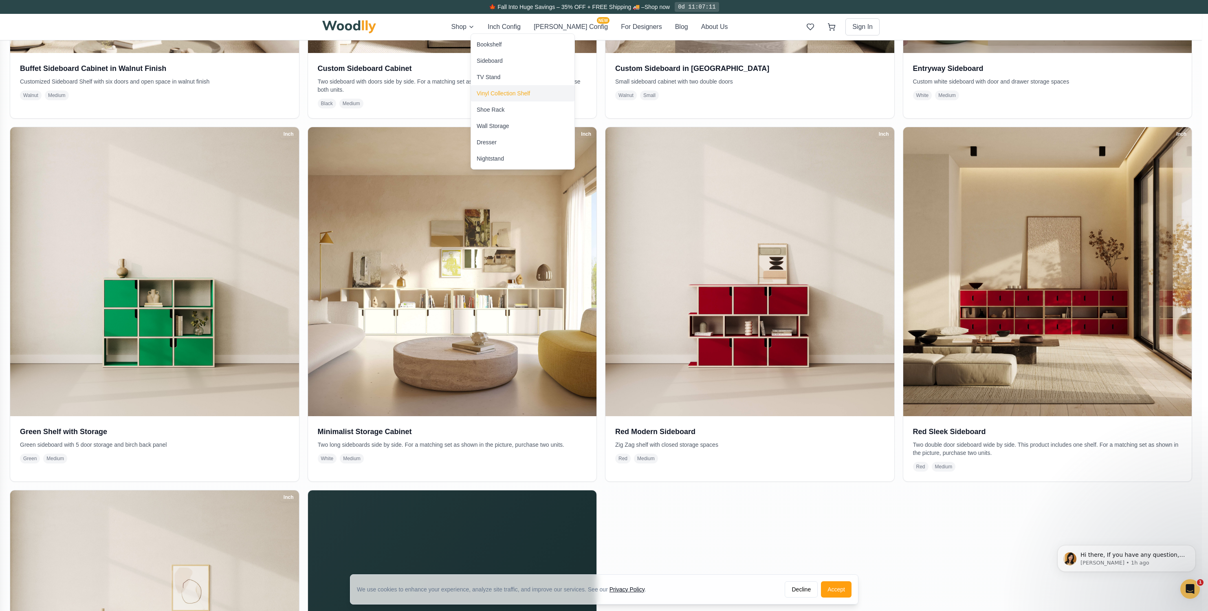
click at [488, 97] on div "Vinyl Collection Shelf" at bounding box center [503, 93] width 53 height 8
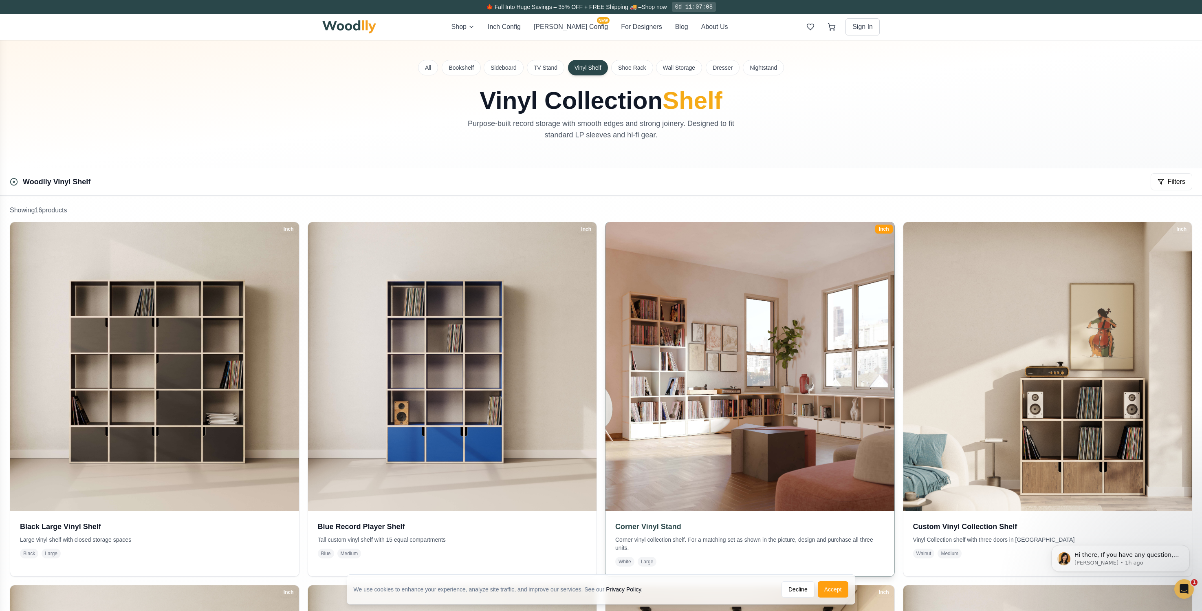
click at [678, 429] on img at bounding box center [749, 366] width 303 height 303
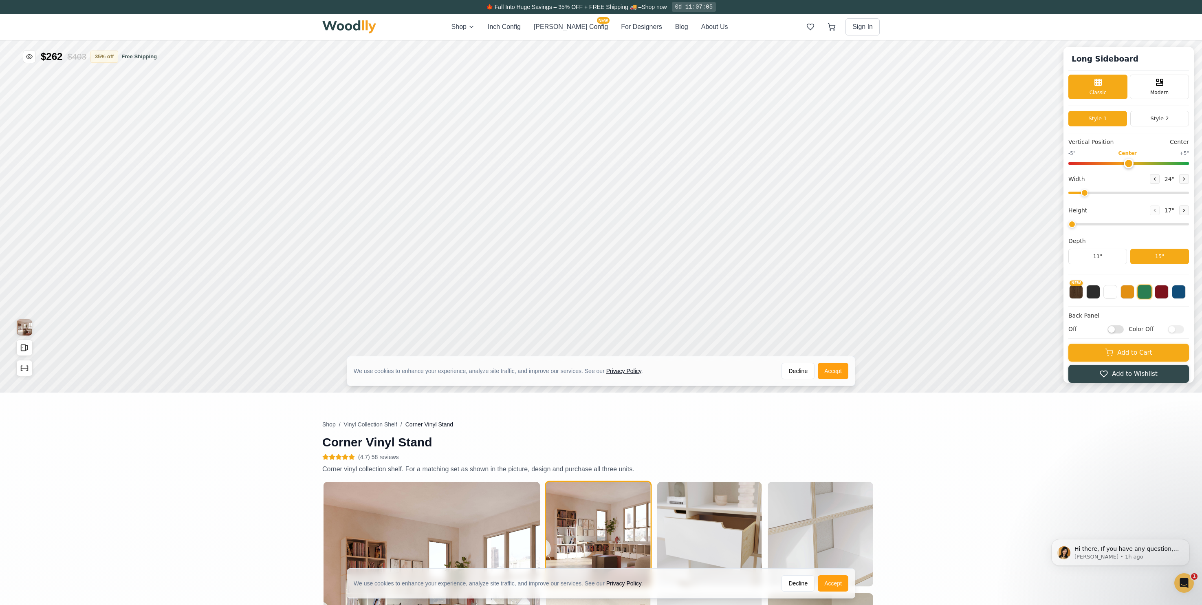
type input "72"
type input "2"
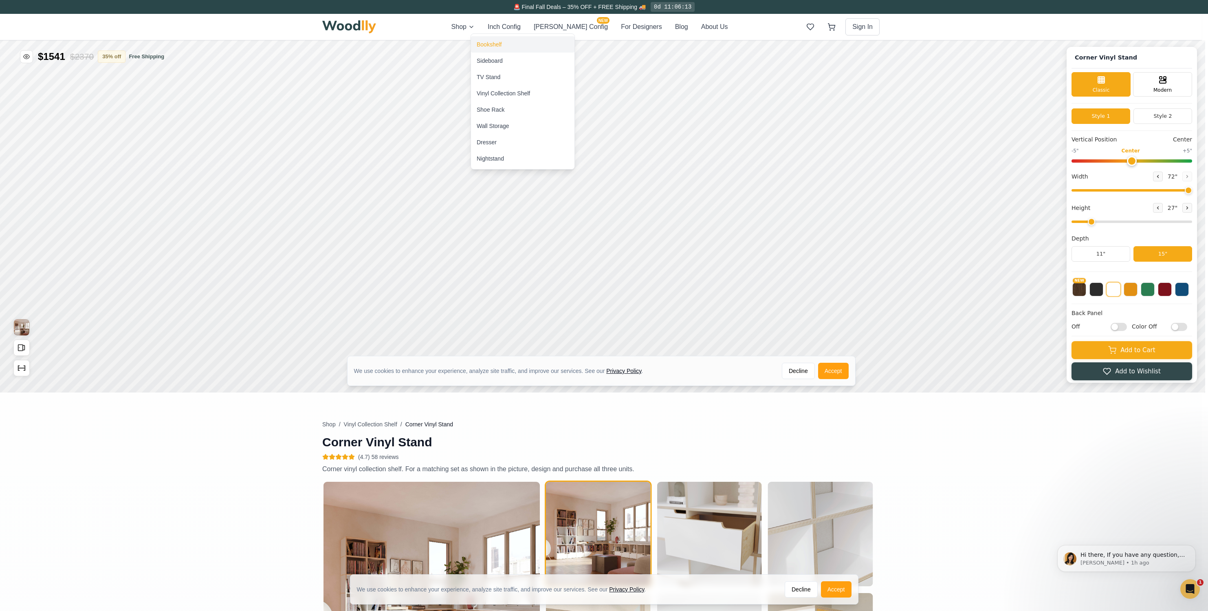
click at [496, 38] on div "Bookshelf" at bounding box center [523, 44] width 104 height 16
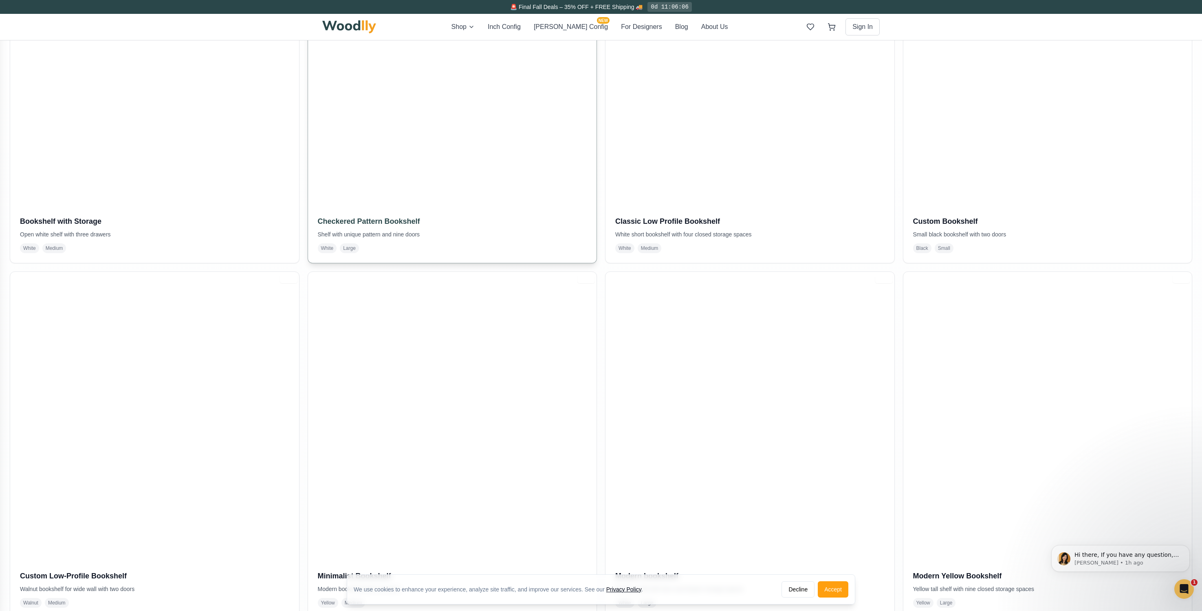
scroll to position [314, 0]
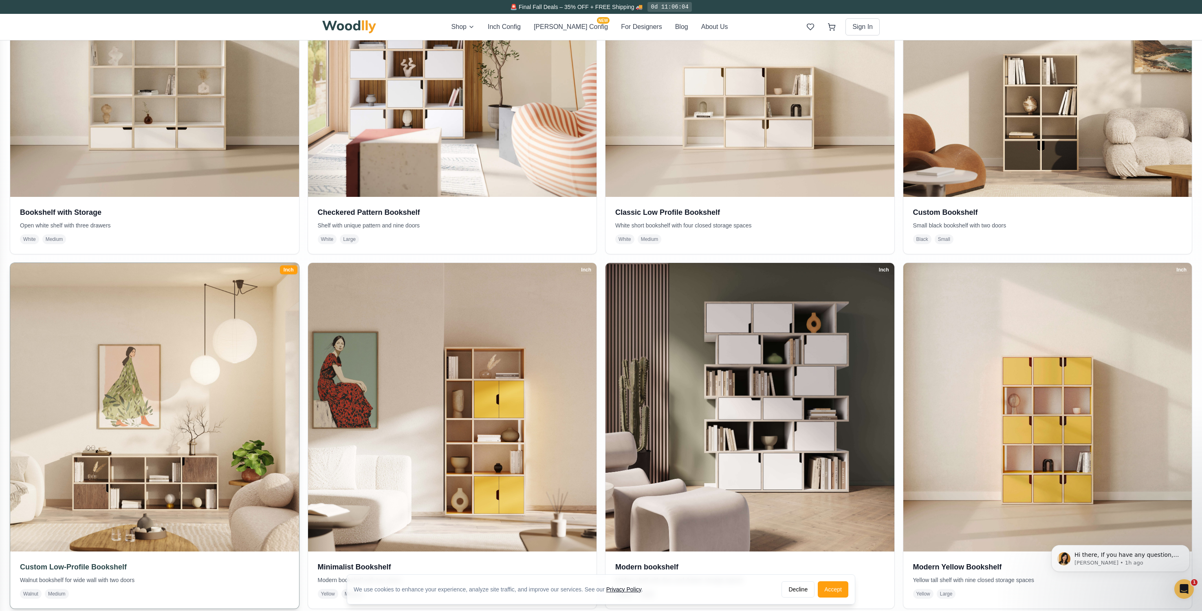
click at [84, 385] on img at bounding box center [154, 407] width 303 height 303
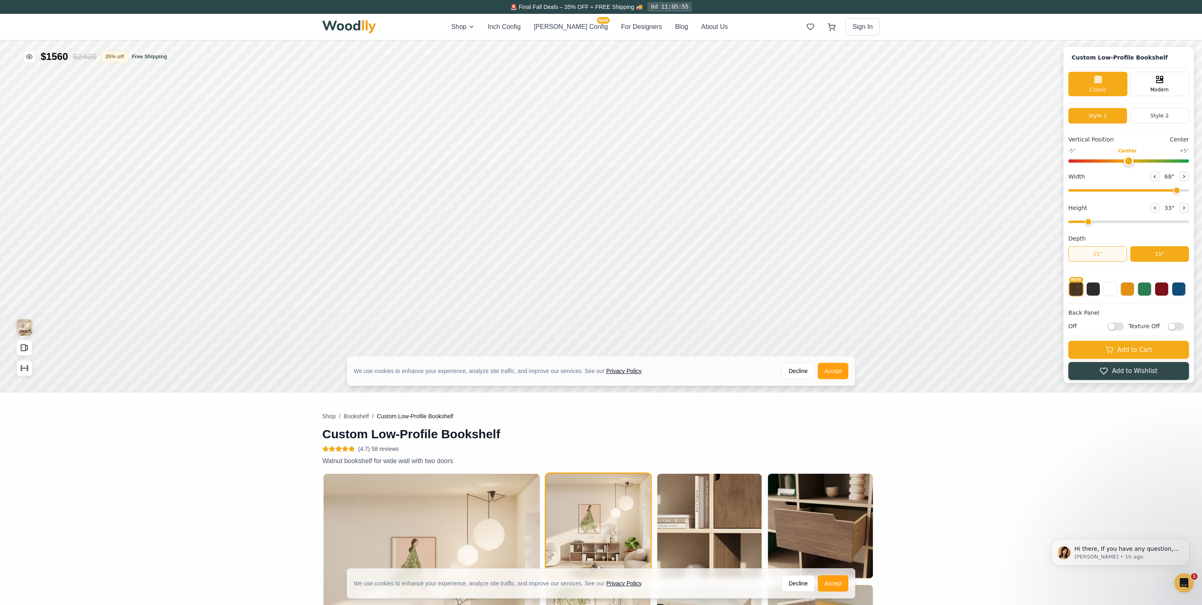
click at [1106, 258] on button "11"" at bounding box center [1098, 253] width 59 height 15
drag, startPoint x: 1189, startPoint y: 189, endPoint x: 1221, endPoint y: 186, distance: 32.3
type input "72"
click at [1202, 40] on html "We use cookies to enhance your experience, analyze site traffic, and improve ou…" at bounding box center [601, 40] width 1202 height 0
drag, startPoint x: 1193, startPoint y: 192, endPoint x: 1199, endPoint y: 191, distance: 6.2
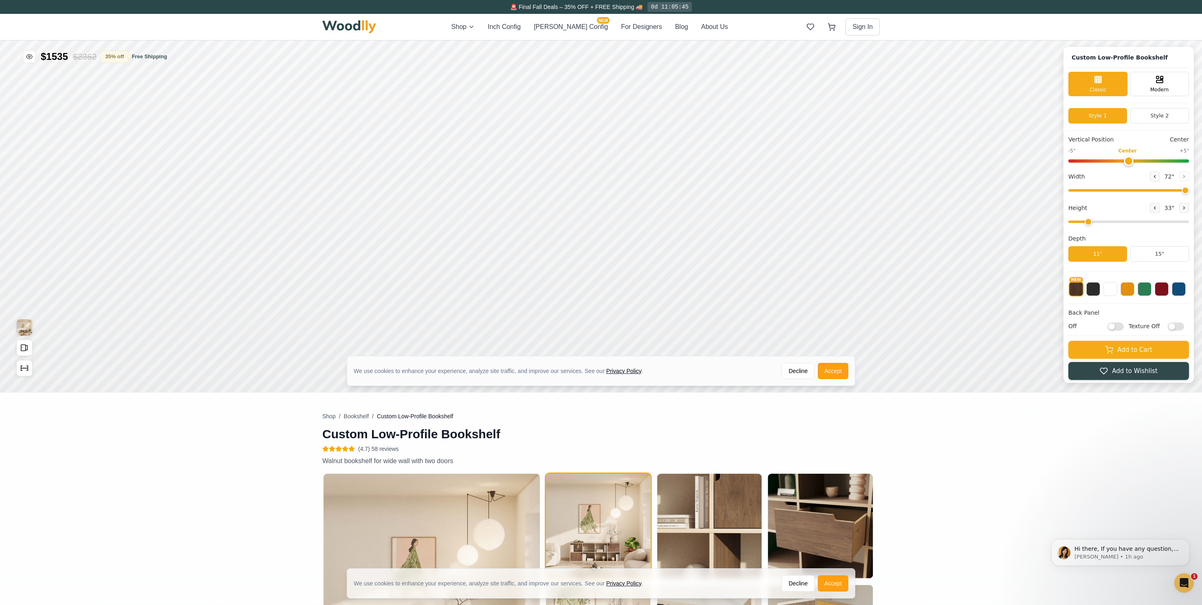
click at [1194, 192] on div "Custom Low-Profile Bookshelf Classic Modern Style 1 Style 2 Vertical Position C…" at bounding box center [1129, 215] width 130 height 336
click at [1164, 117] on button "Style 2" at bounding box center [1160, 115] width 59 height 15
click at [1116, 116] on button "Style 1" at bounding box center [1098, 115] width 59 height 15
click at [1170, 113] on button "Style 2" at bounding box center [1160, 115] width 59 height 15
click at [1164, 87] on span "Modern" at bounding box center [1159, 88] width 18 height 7
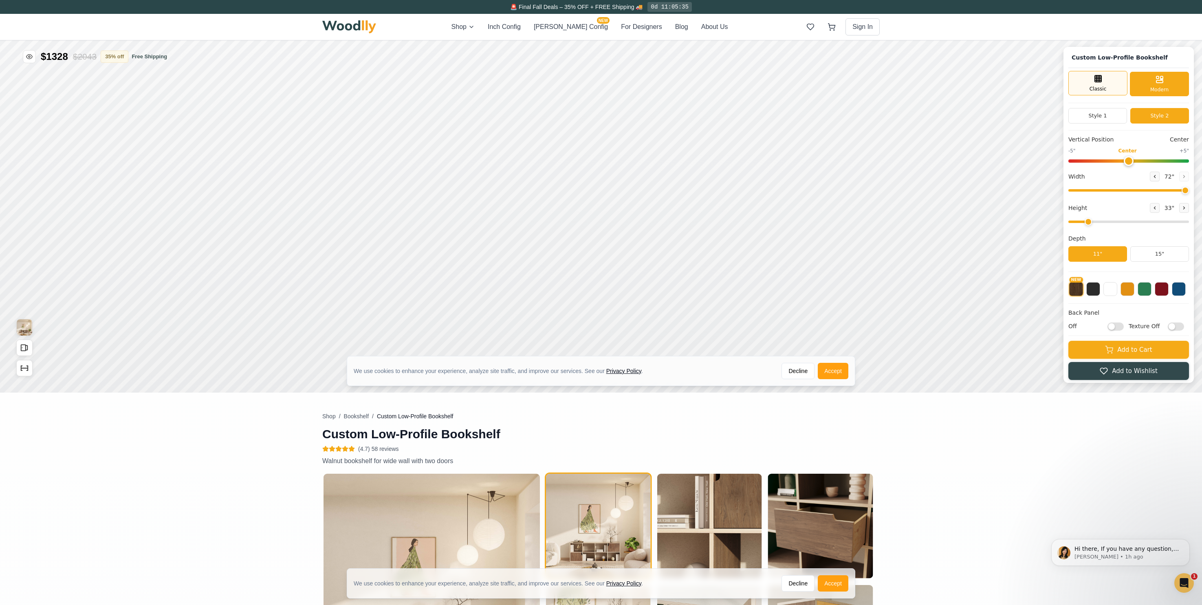
click at [1124, 85] on div "Classic" at bounding box center [1098, 83] width 59 height 24
drag, startPoint x: 1093, startPoint y: 218, endPoint x: 1098, endPoint y: 219, distance: 5.0
click at [1107, 220] on input "range" at bounding box center [1129, 221] width 121 height 2
drag, startPoint x: 1103, startPoint y: 221, endPoint x: 1084, endPoint y: 223, distance: 18.9
click at [1084, 223] on input "range" at bounding box center [1129, 221] width 121 height 2
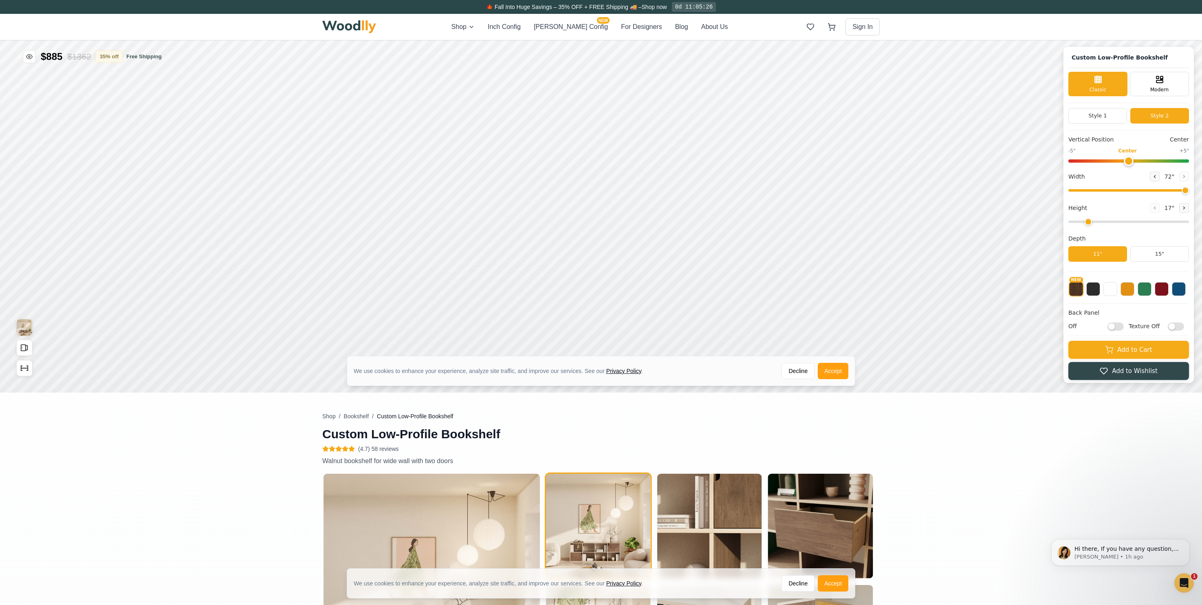
type input "2"
click at [1088, 223] on input "range" at bounding box center [1129, 221] width 121 height 2
drag, startPoint x: 1133, startPoint y: 160, endPoint x: 1069, endPoint y: 167, distance: 64.5
type input "-5"
click at [1069, 40] on div "Custom Low-Profile Bookshelf Classic Modern Style 1 Style 2 Vertical Position -…" at bounding box center [601, 40] width 1202 height 0
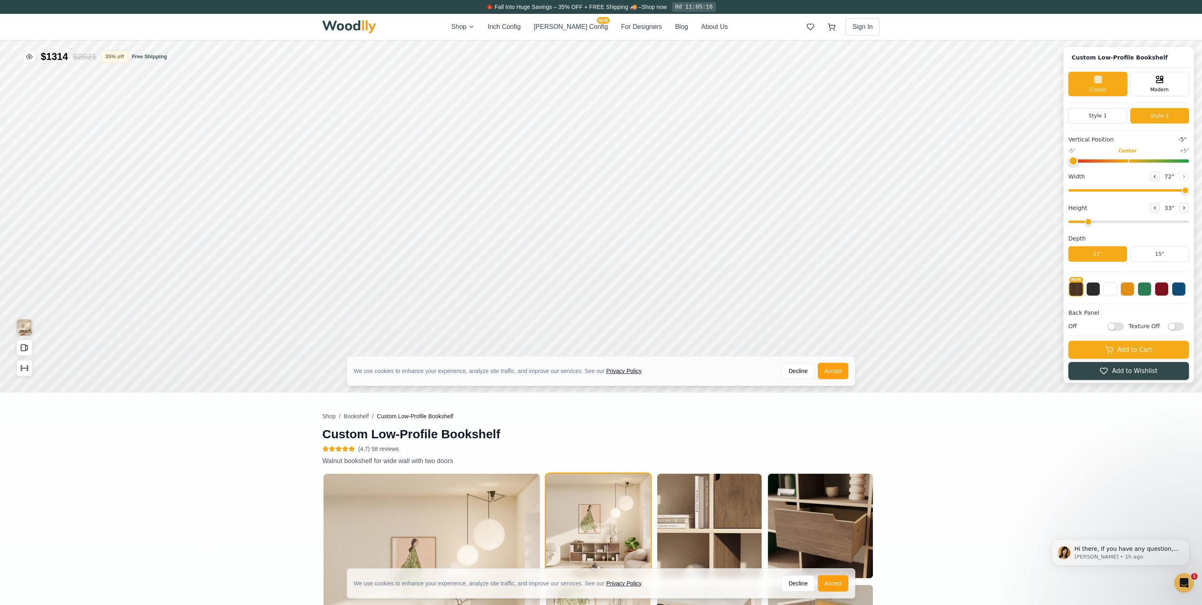
click at [1124, 330] on input "Off" at bounding box center [1116, 326] width 16 height 8
checkbox input "true"
click at [1181, 327] on input "Texture Off" at bounding box center [1176, 326] width 16 height 8
checkbox input "true"
type input "0"
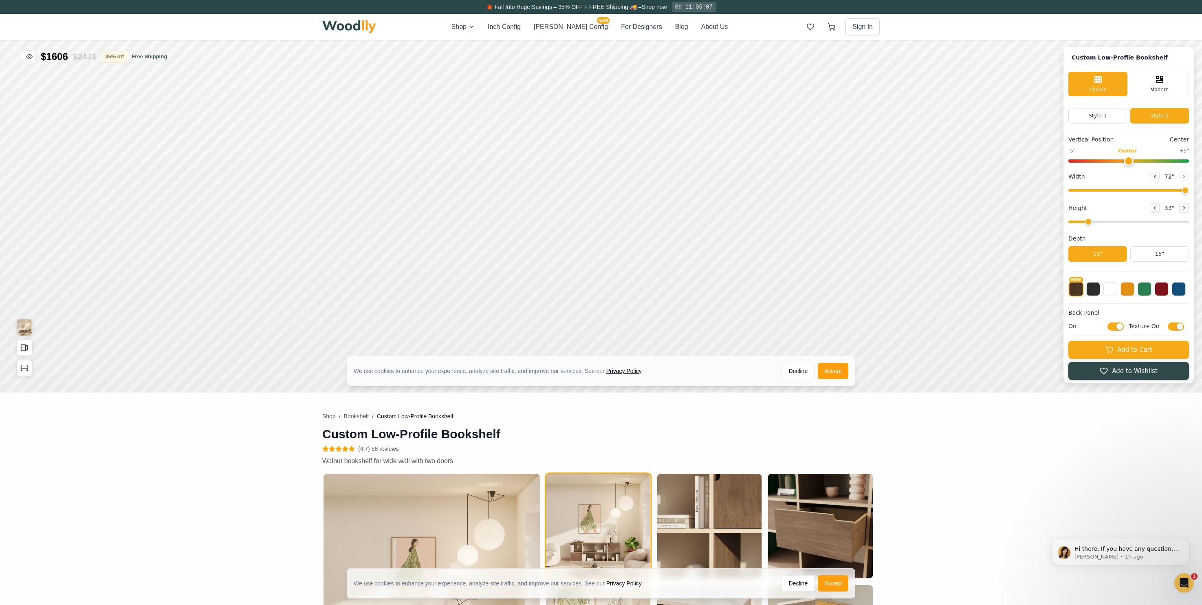
click at [1139, 161] on input "range" at bounding box center [1129, 160] width 121 height 3
drag, startPoint x: 1092, startPoint y: 223, endPoint x: 1062, endPoint y: 223, distance: 30.2
click at [1062, 40] on div "Custom Low-Profile Bookshelf Classic Modern Style 1 Style 2 Vertical Position C…" at bounding box center [601, 40] width 1202 height 0
click at [1091, 222] on input "range" at bounding box center [1129, 221] width 121 height 2
click at [1090, 223] on input "range" at bounding box center [1129, 221] width 121 height 2
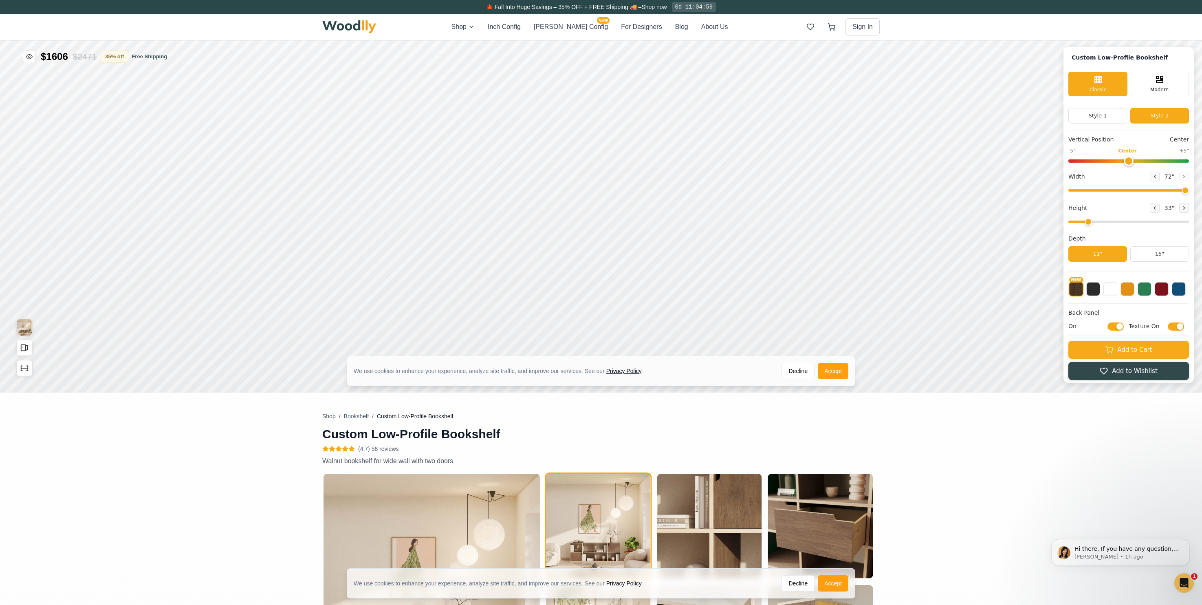
click at [1120, 218] on div "Height 33 "" at bounding box center [1129, 214] width 121 height 23
click at [1160, 207] on button at bounding box center [1155, 208] width 10 height 10
click at [1187, 206] on icon at bounding box center [1184, 207] width 5 height 5
click at [1110, 220] on input "range" at bounding box center [1129, 221] width 121 height 2
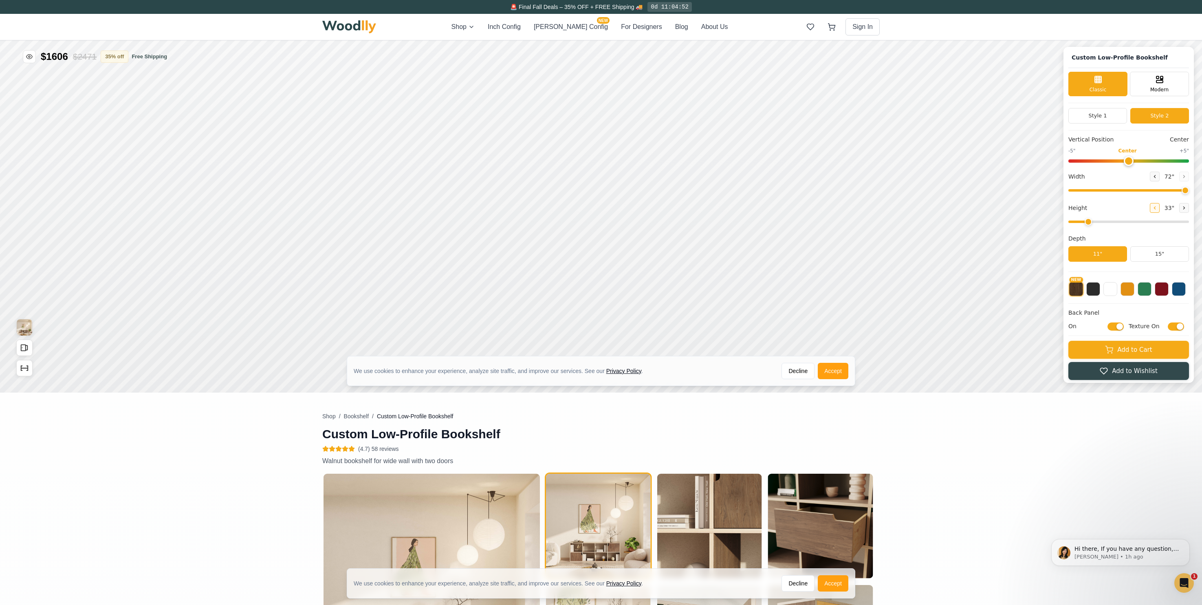
drag, startPoint x: 1100, startPoint y: 222, endPoint x: 1161, endPoint y: 210, distance: 62.7
click at [1098, 222] on input "range" at bounding box center [1129, 221] width 121 height 2
click at [1160, 210] on button at bounding box center [1155, 208] width 10 height 10
click at [1187, 209] on icon at bounding box center [1184, 207] width 5 height 5
click at [396, 218] on div "9" Compact" at bounding box center [400, 216] width 19 height 19
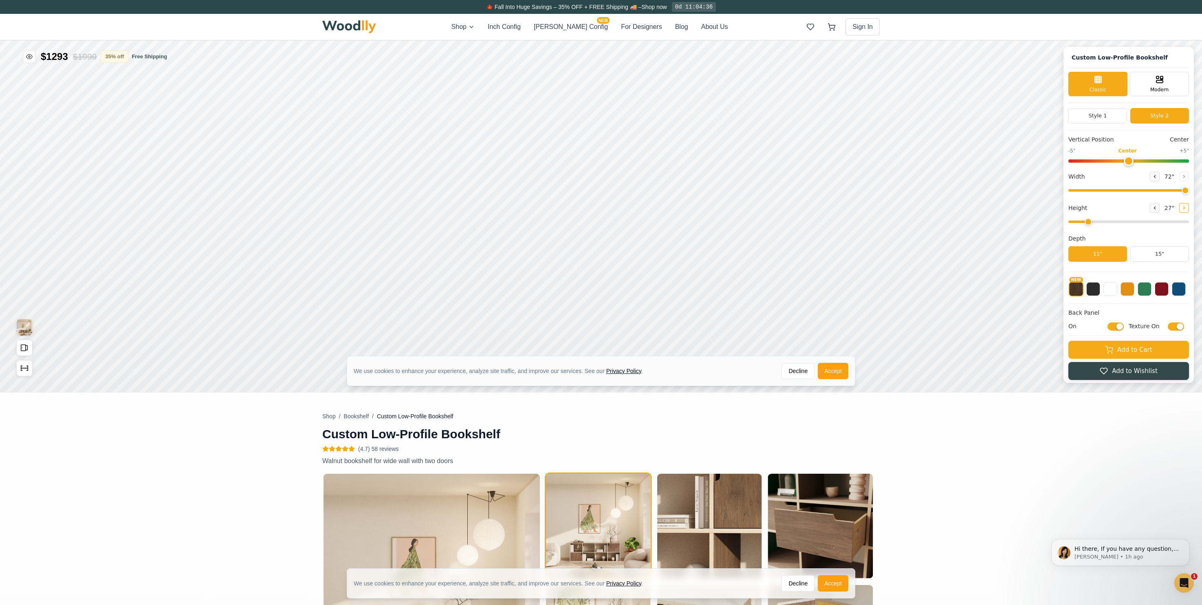
click at [1185, 209] on icon at bounding box center [1184, 208] width 1 height 2
click at [1157, 209] on icon at bounding box center [1155, 207] width 5 height 5
click at [1106, 115] on button "Style 1" at bounding box center [1098, 115] width 59 height 15
click at [415, 194] on div "12"" at bounding box center [415, 194] width 9 height 9
click at [1185, 209] on button at bounding box center [1184, 208] width 10 height 10
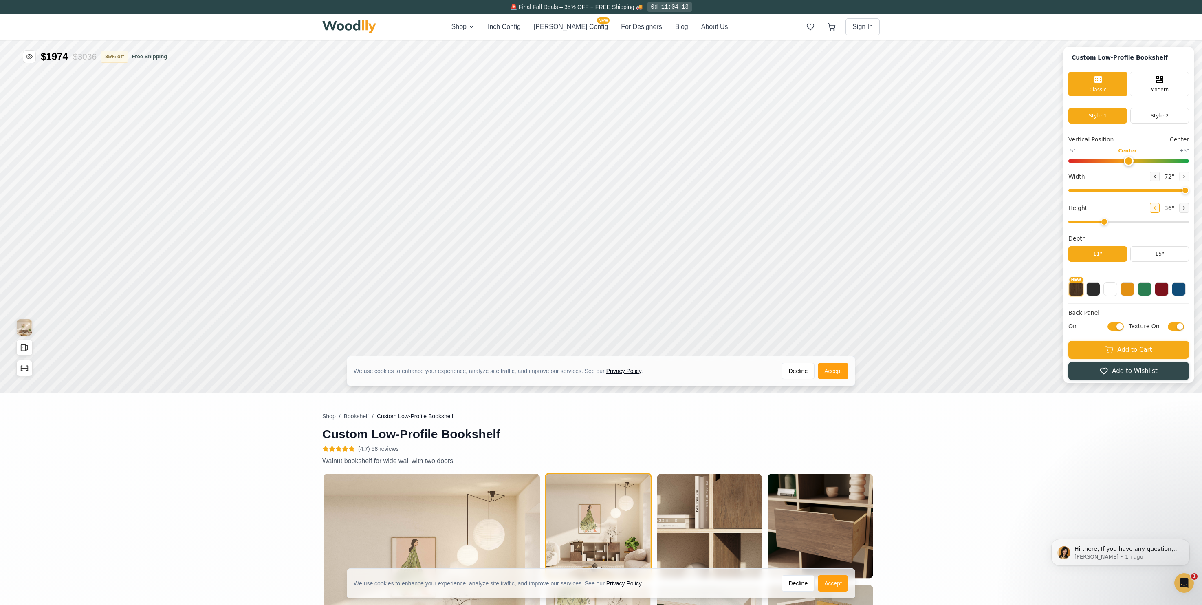
click at [1160, 208] on button at bounding box center [1155, 208] width 10 height 10
type input "2"
click at [519, 229] on div at bounding box center [512, 228] width 18 height 18
click at [621, 270] on button "ON" at bounding box center [618, 267] width 31 height 15
click at [412, 236] on div "12"" at bounding box center [410, 238] width 9 height 9
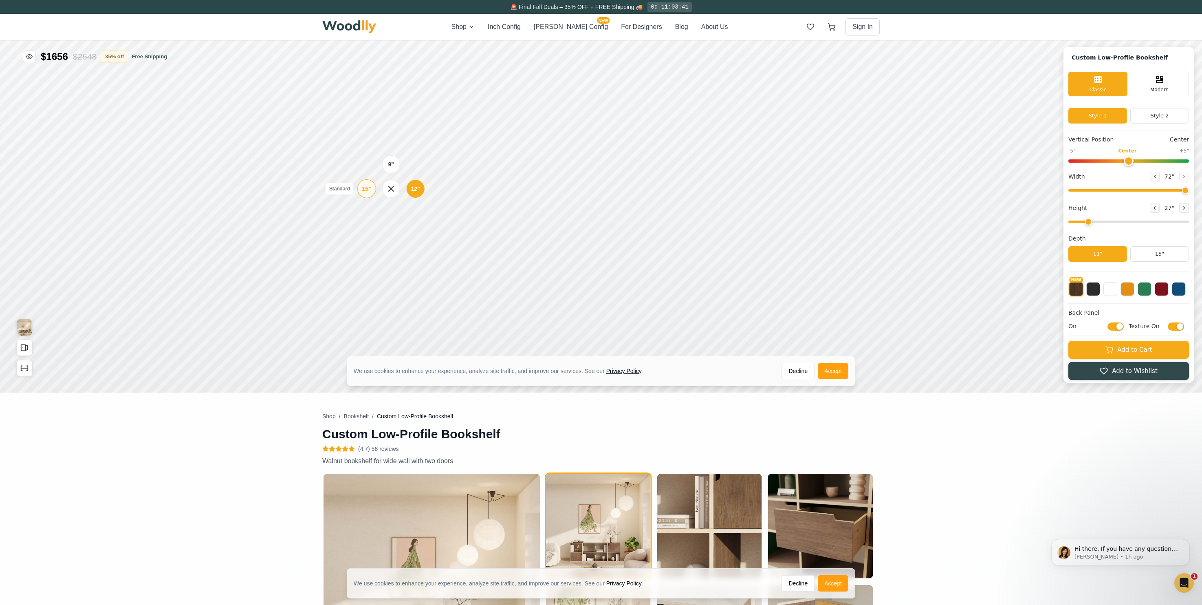
click at [362, 190] on div "15"" at bounding box center [366, 188] width 9 height 9
click at [539, 232] on icon at bounding box center [540, 233] width 10 height 10
click at [516, 235] on icon at bounding box center [517, 233] width 10 height 10
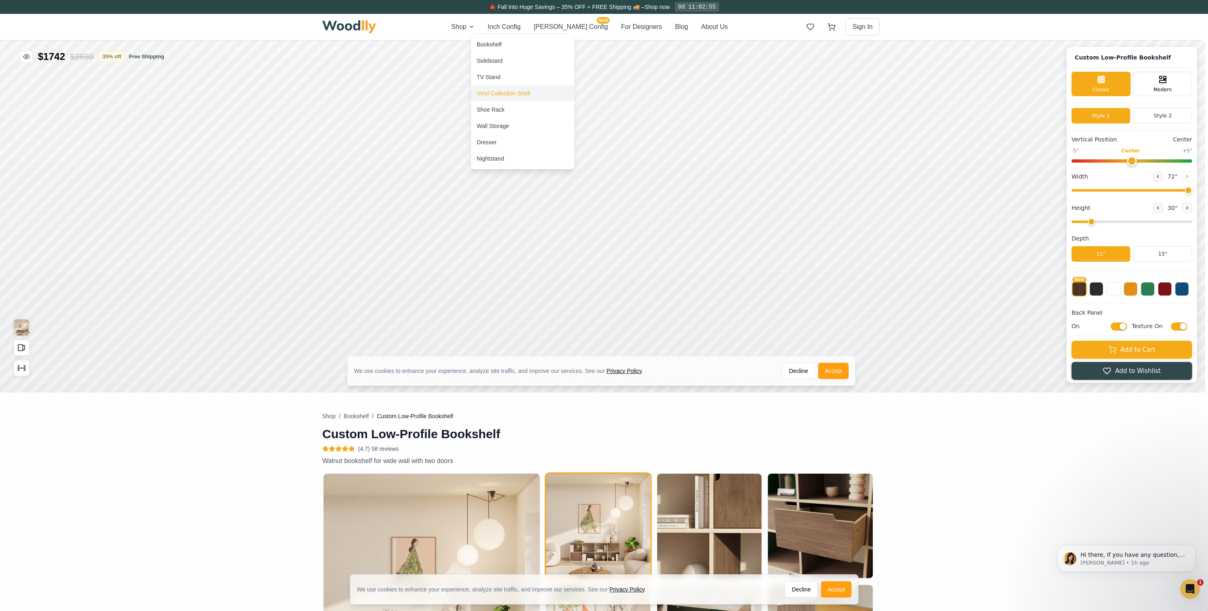
click at [483, 97] on div "Vinyl Collection Shelf" at bounding box center [523, 93] width 104 height 16
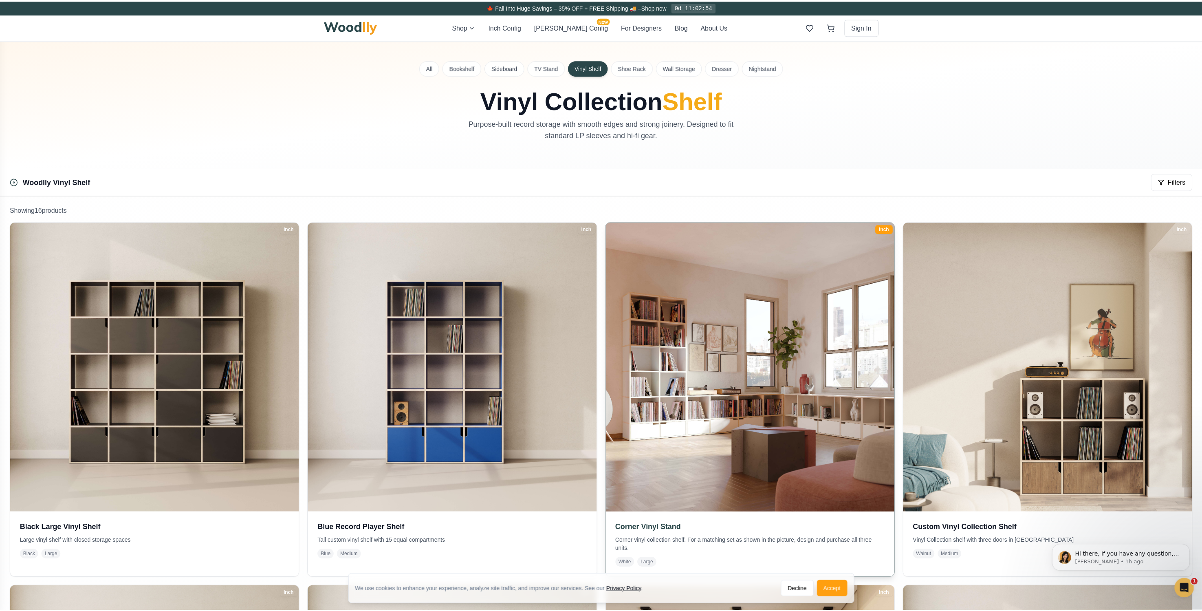
scroll to position [2, 0]
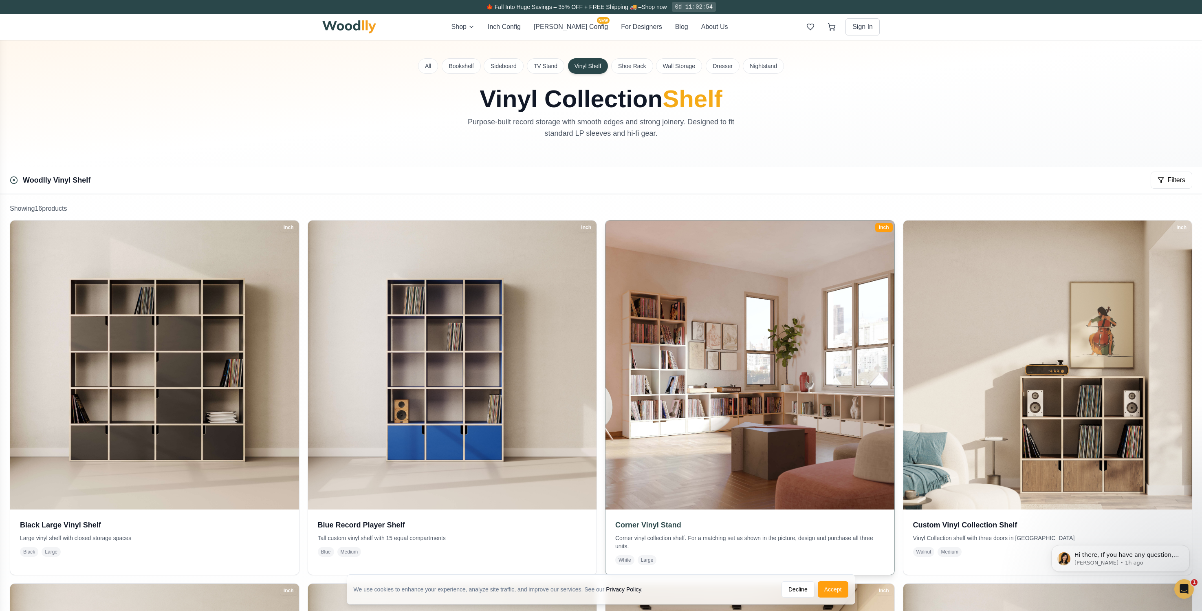
click at [663, 337] on img at bounding box center [749, 364] width 303 height 303
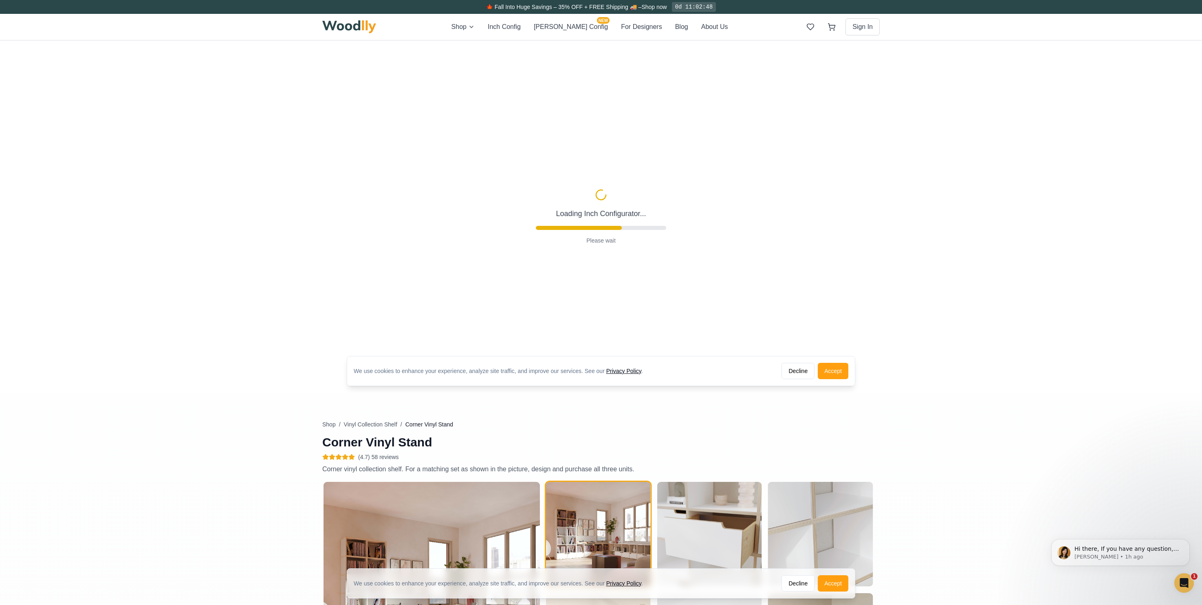
type input "72"
type input "2"
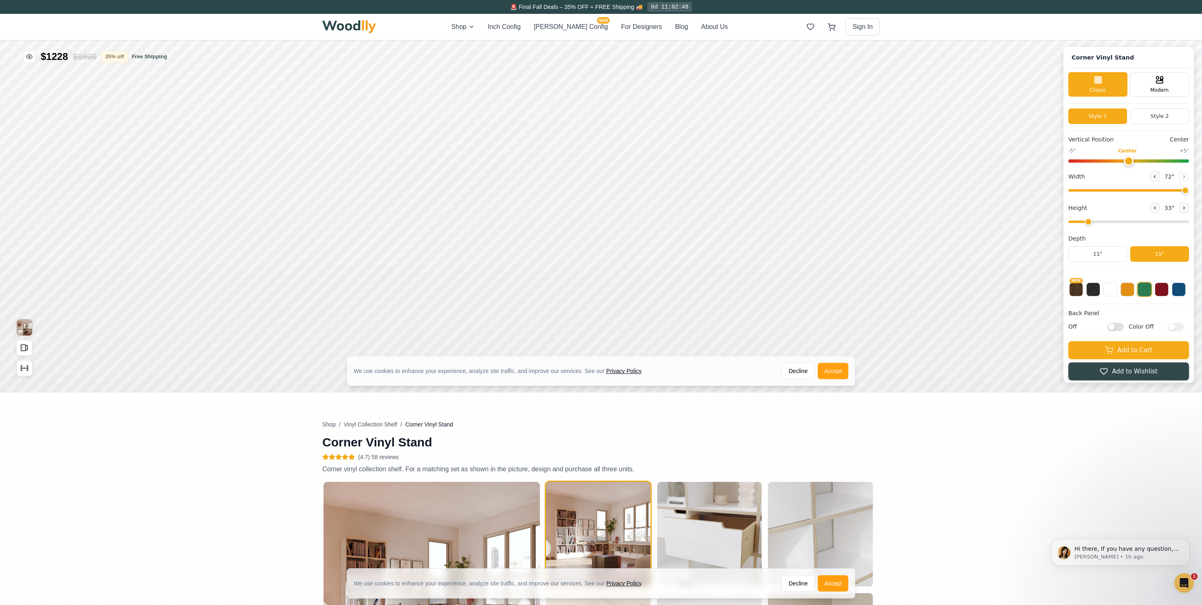
scroll to position [126, 0]
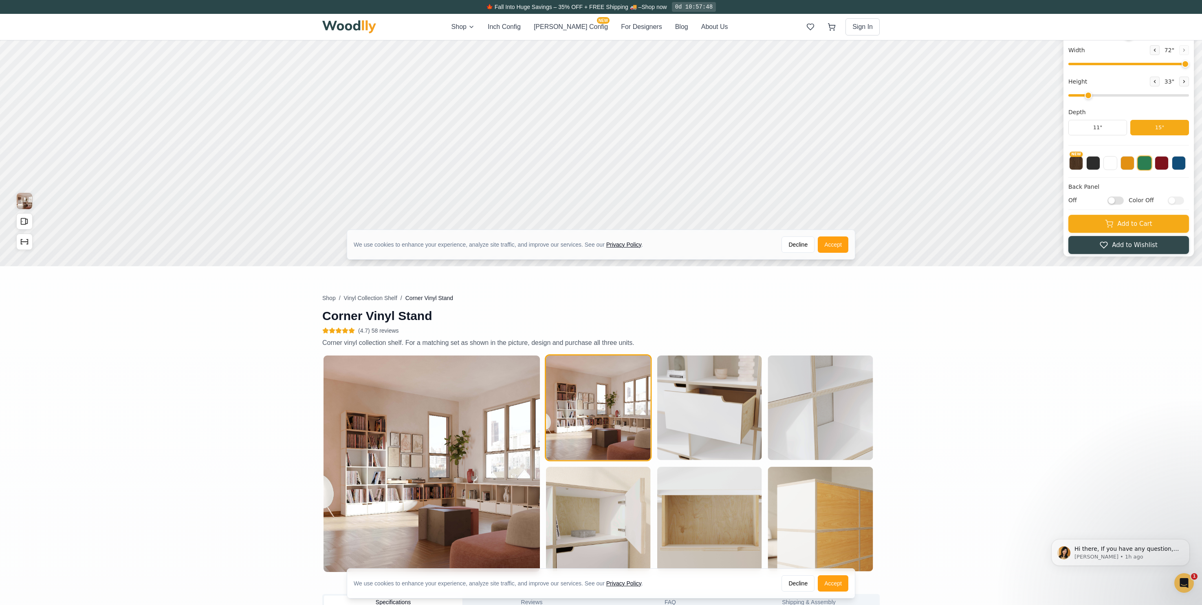
click at [1053, 0] on div "🍁 Fall Into Huge Savings – 35% OFF + FREE Shipping 🚚 – Shop now 0d 10:57:48" at bounding box center [601, 7] width 1202 height 14
